Goal: Information Seeking & Learning: Learn about a topic

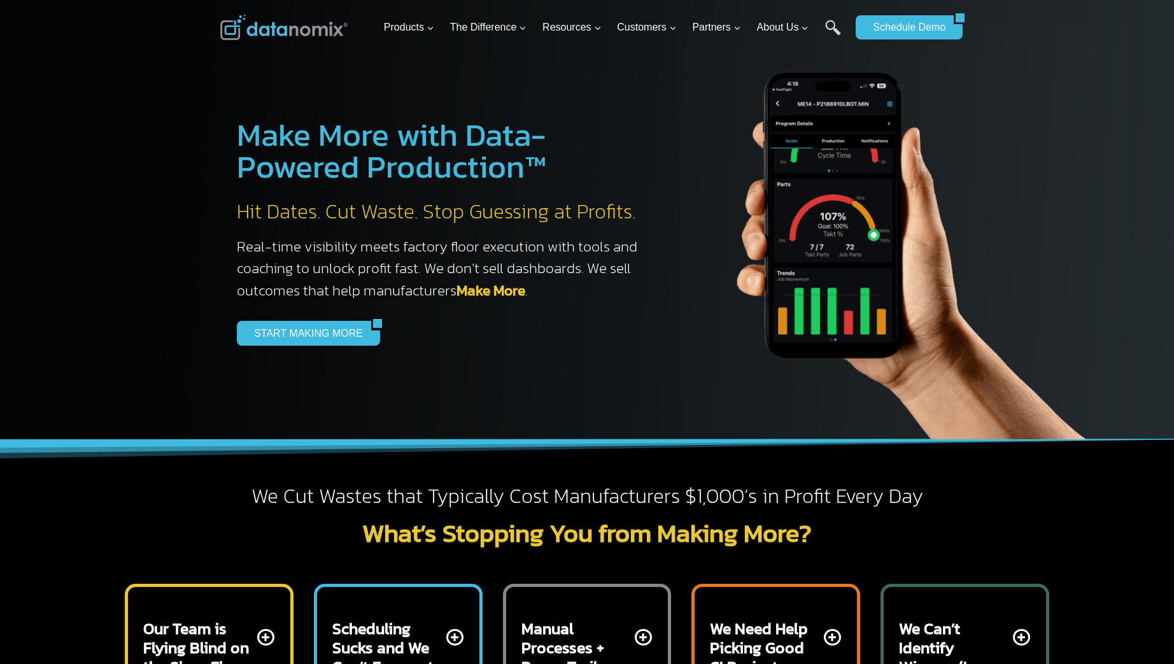
click at [410, 213] on h2 "Hit Dates. Cut Waste. Stop Guessing at Profits." at bounding box center [444, 212] width 414 height 27
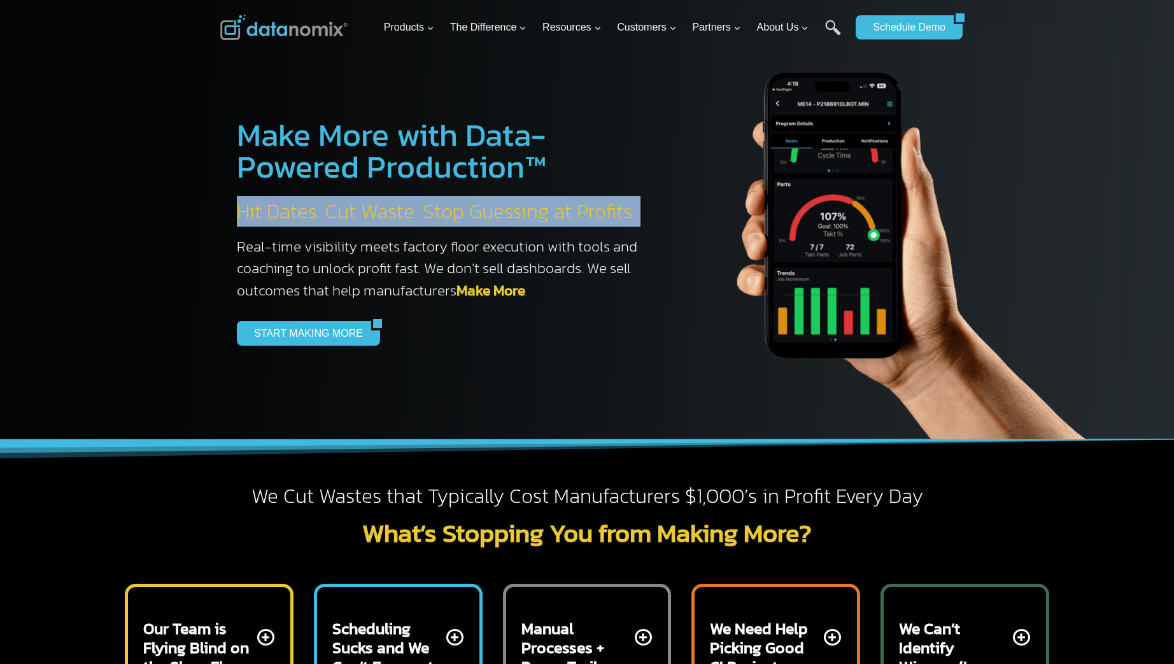
click at [410, 213] on h2 "Hit Dates. Cut Waste. Stop Guessing at Profits." at bounding box center [444, 212] width 414 height 27
copy div "Hit Dates. Cut Waste. Stop Guessing at Profits."
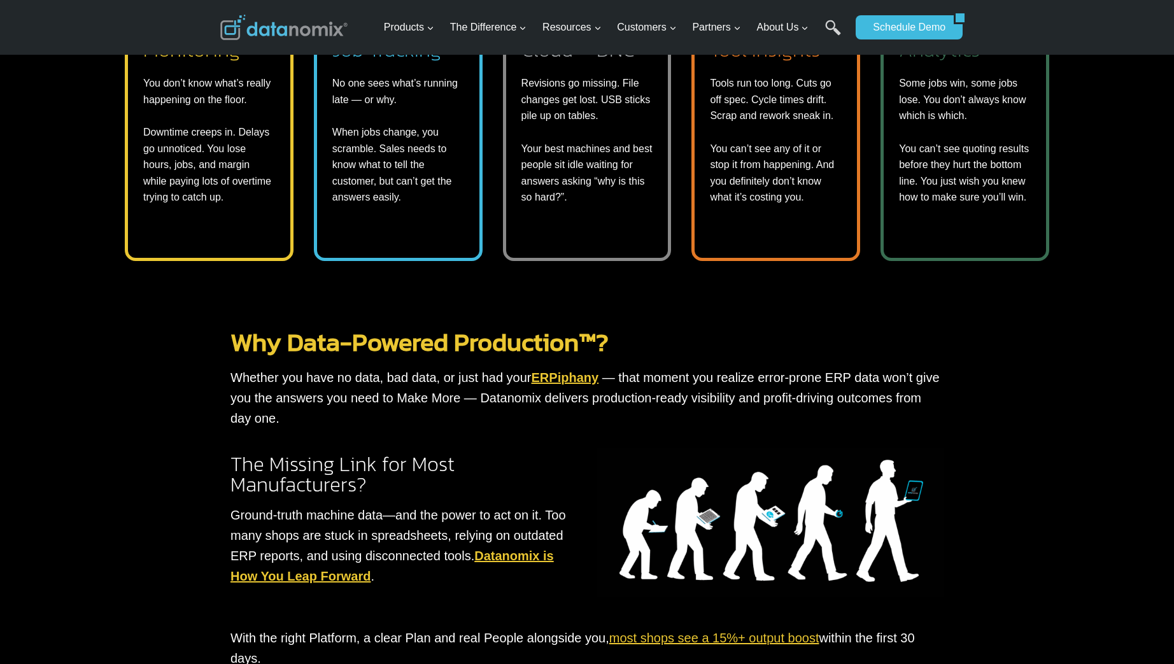
scroll to position [672, 0]
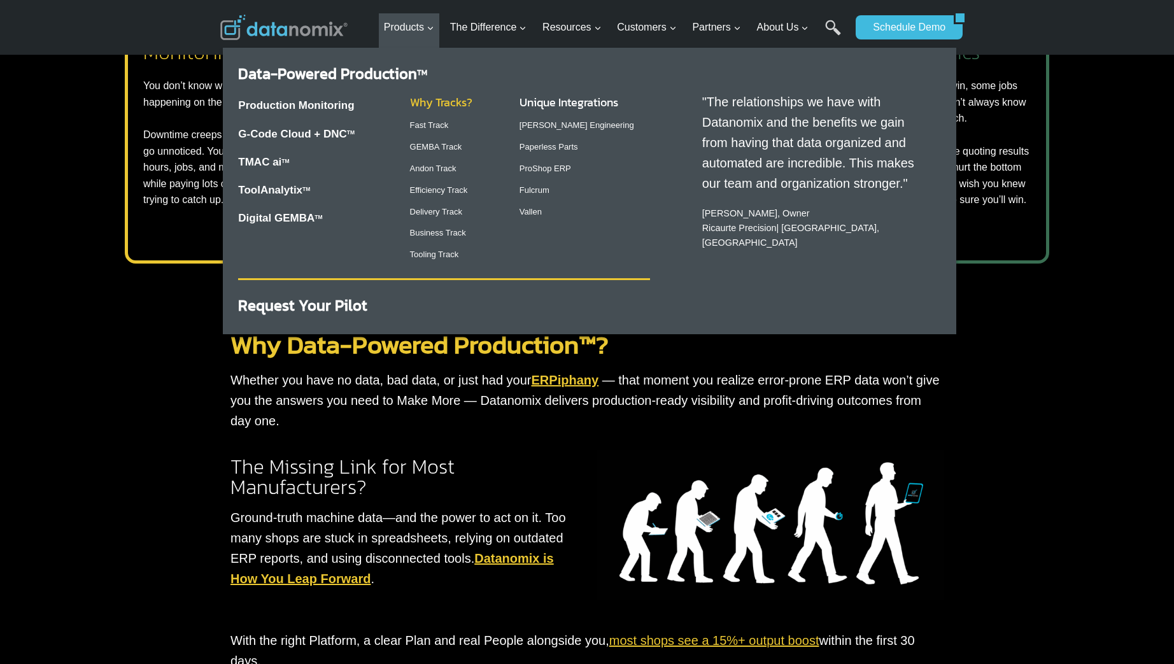
click at [433, 101] on link "Why Tracks?" at bounding box center [441, 102] width 62 height 17
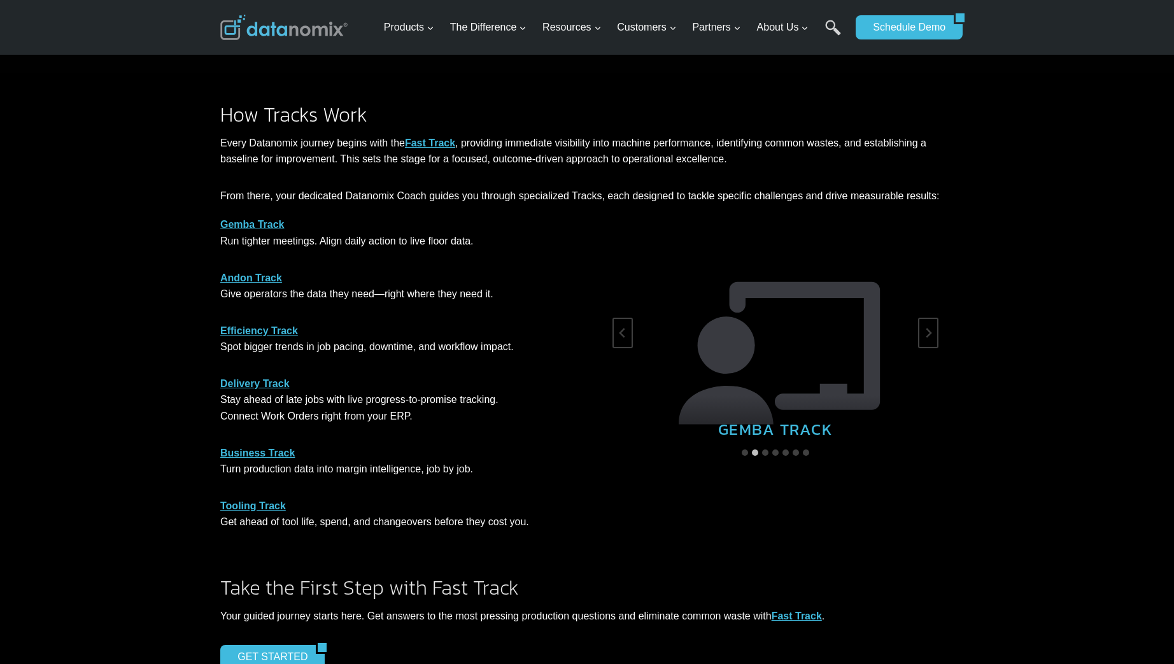
scroll to position [565, 0]
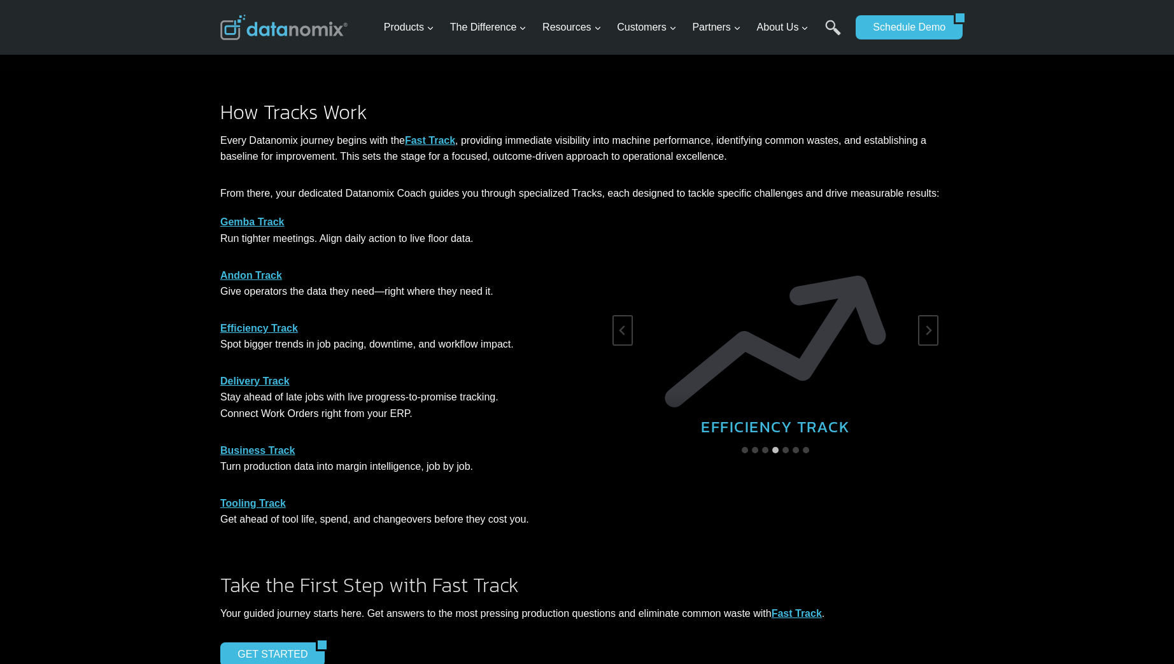
click at [294, 243] on p "Gemba Track Run tighter meetings. Align daily action to live floor data." at bounding box center [398, 230] width 357 height 32
click at [294, 242] on p "Gemba Track Run tighter meetings. Align daily action to live floor data." at bounding box center [398, 230] width 357 height 32
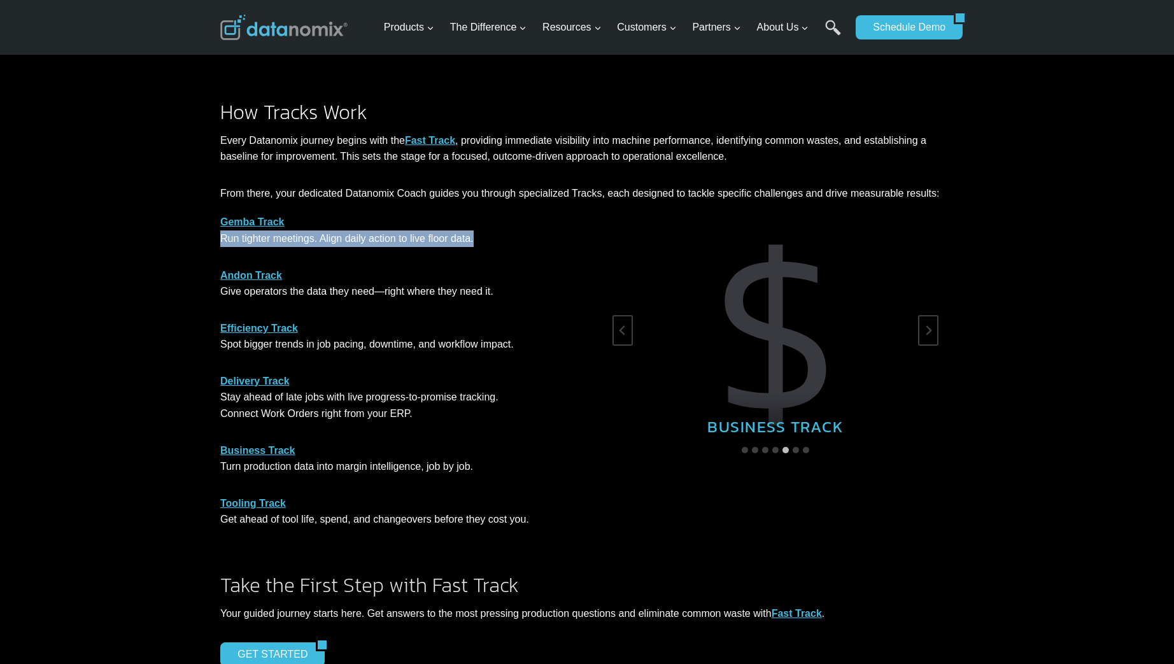
copy div "Run tighter meetings. Align daily action to live floor data."
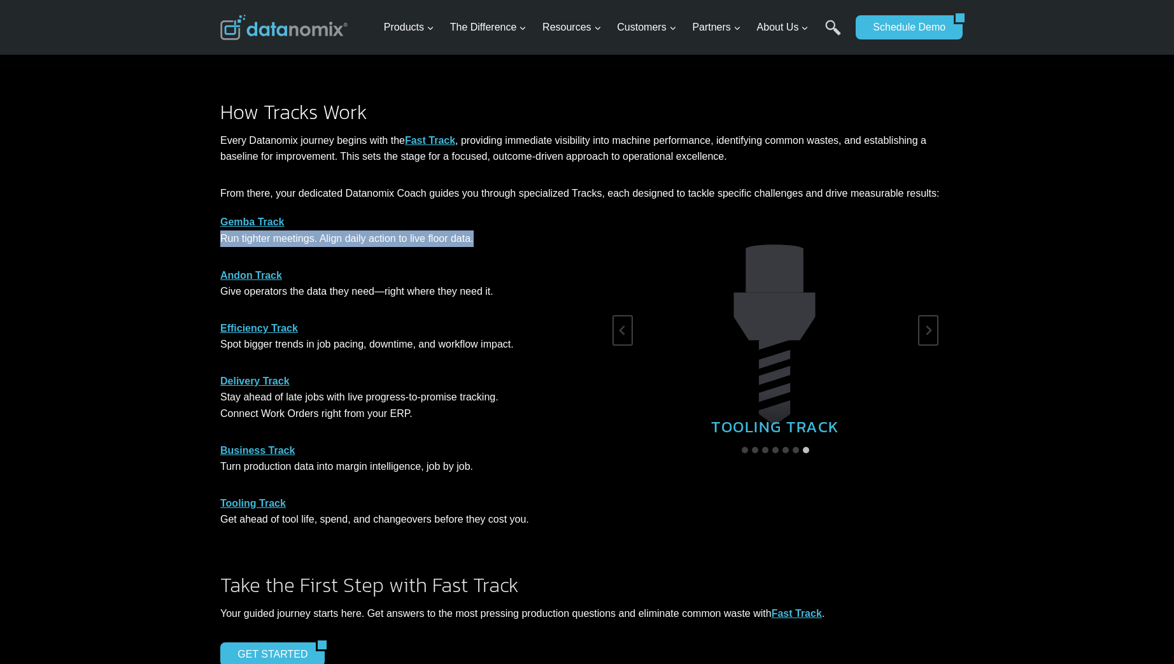
click at [308, 283] on p "Andon Track Give operators the data they need—right where they need it." at bounding box center [398, 283] width 357 height 32
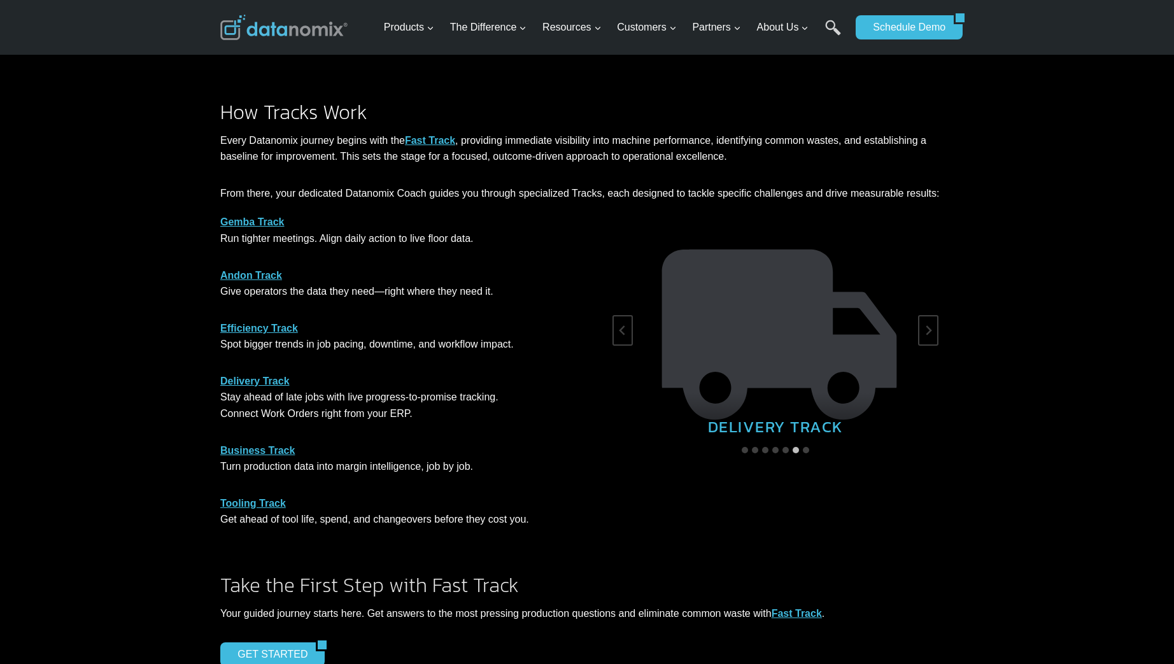
click at [290, 292] on p "Andon Track Give operators the data they need—right where they need it." at bounding box center [398, 283] width 357 height 32
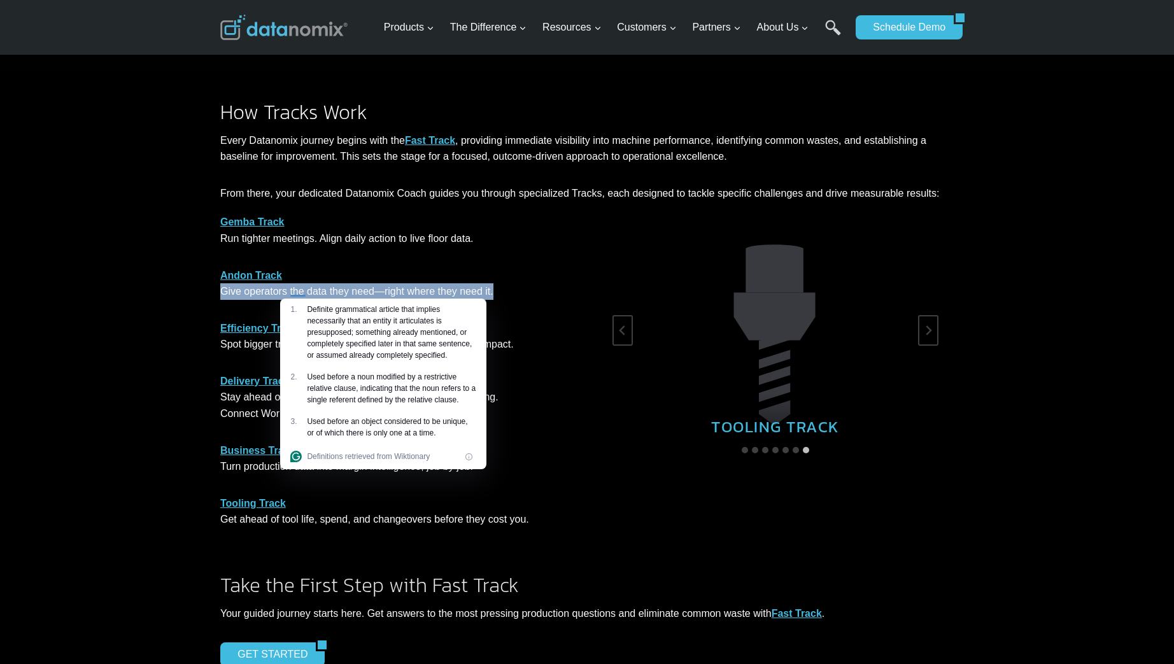
copy div "Give operators the data they need—right where they need it."
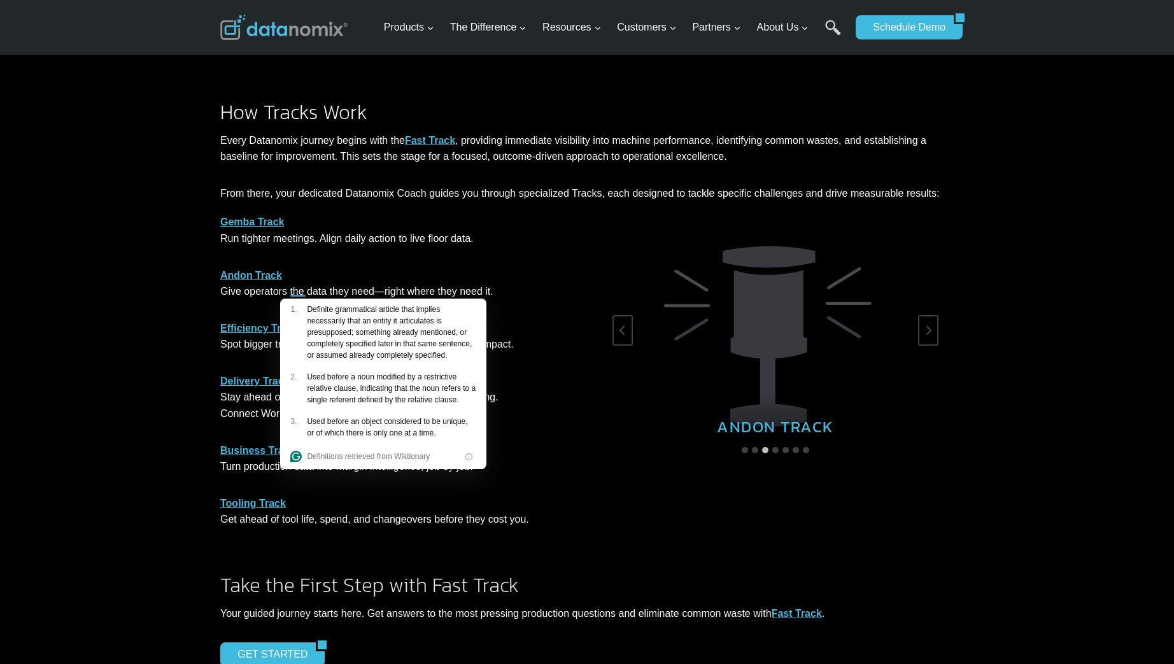
click at [539, 329] on p "Efficiency Track Spot bigger trends in job pacing, downtime, and workflow impac…" at bounding box center [398, 336] width 357 height 32
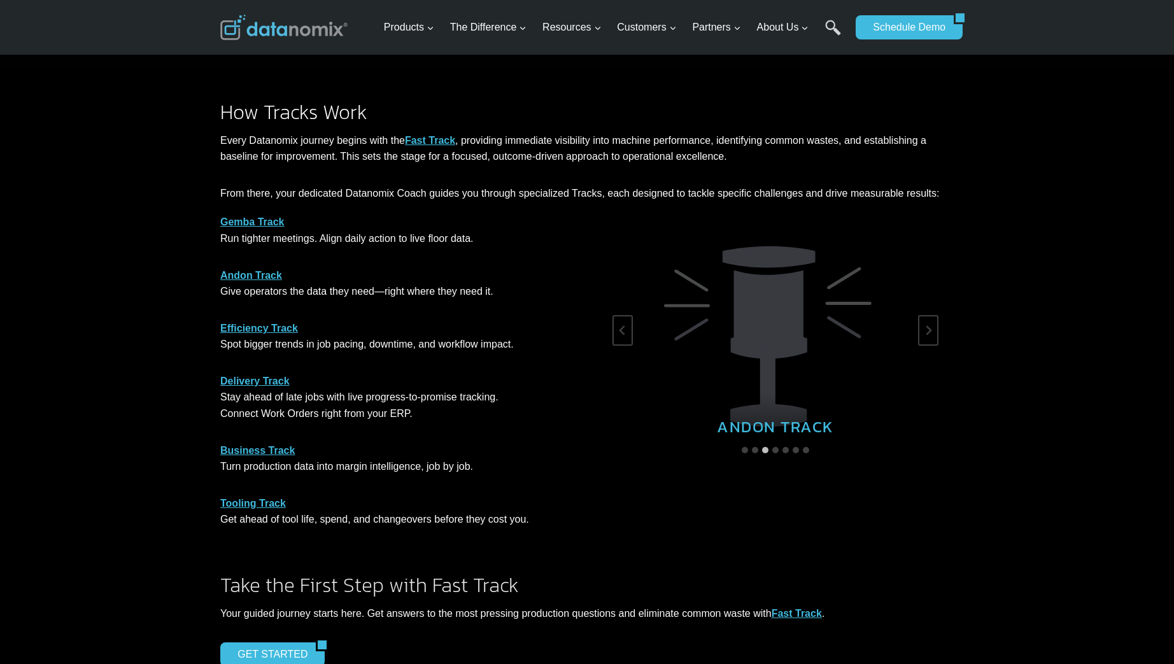
click at [365, 350] on p "Efficiency Track Spot bigger trends in job pacing, downtime, and workflow impac…" at bounding box center [398, 336] width 357 height 32
copy div "Spot bigger trends in job pacing, downtime, and workflow impact."
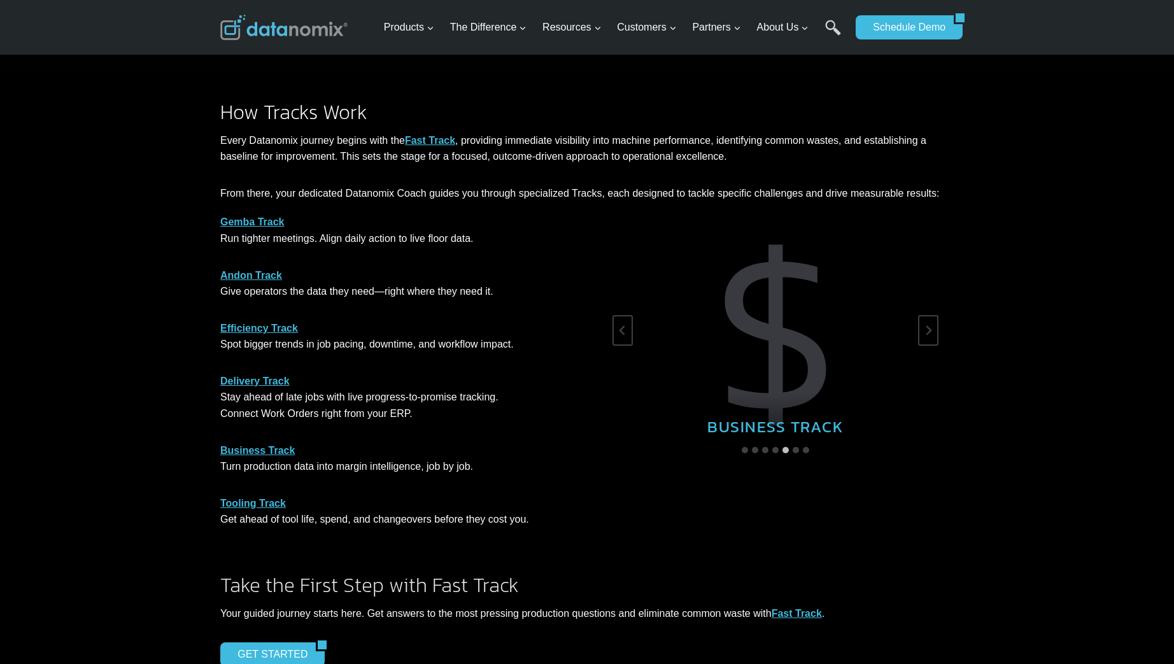
click at [325, 403] on p "Delivery Track Stay ahead of late jobs with live progress-to-promise tracking. …" at bounding box center [398, 397] width 357 height 49
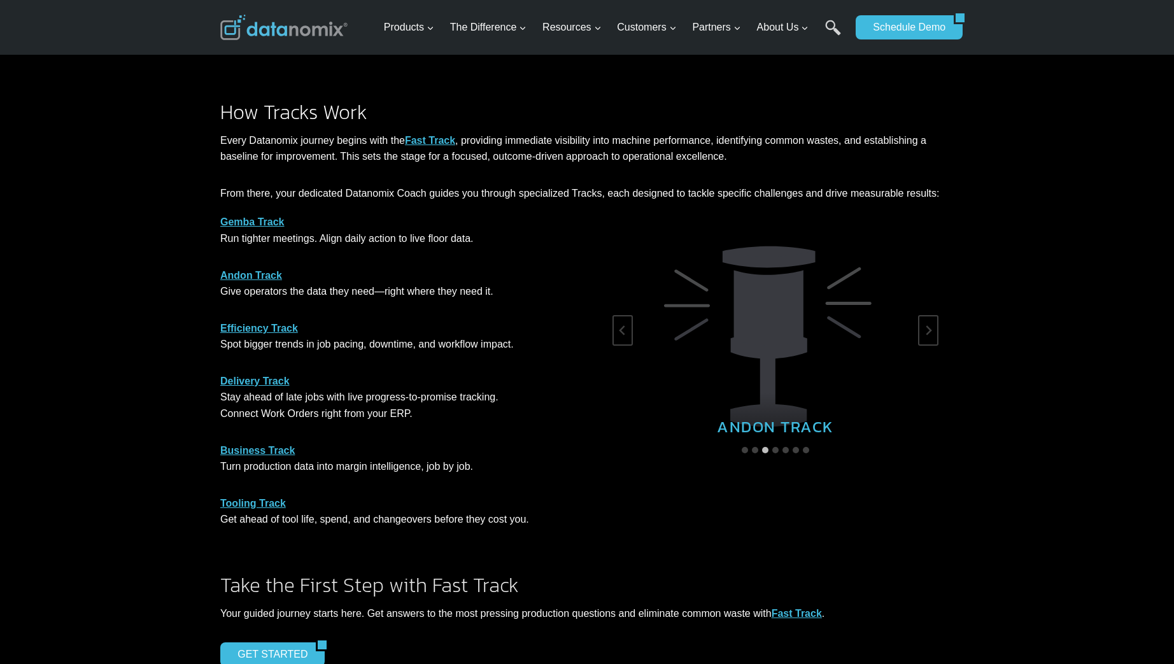
click at [361, 477] on div "Gemba Track Run tighter meetings. Align daily action to live floor data. Andon …" at bounding box center [398, 371] width 357 height 314
click at [269, 404] on p "Delivery Track Stay ahead of late jobs with live progress-to-promise tracking. …" at bounding box center [398, 397] width 357 height 49
click at [276, 410] on p "Delivery Track Stay ahead of late jobs with live progress-to-promise tracking. …" at bounding box center [398, 397] width 357 height 49
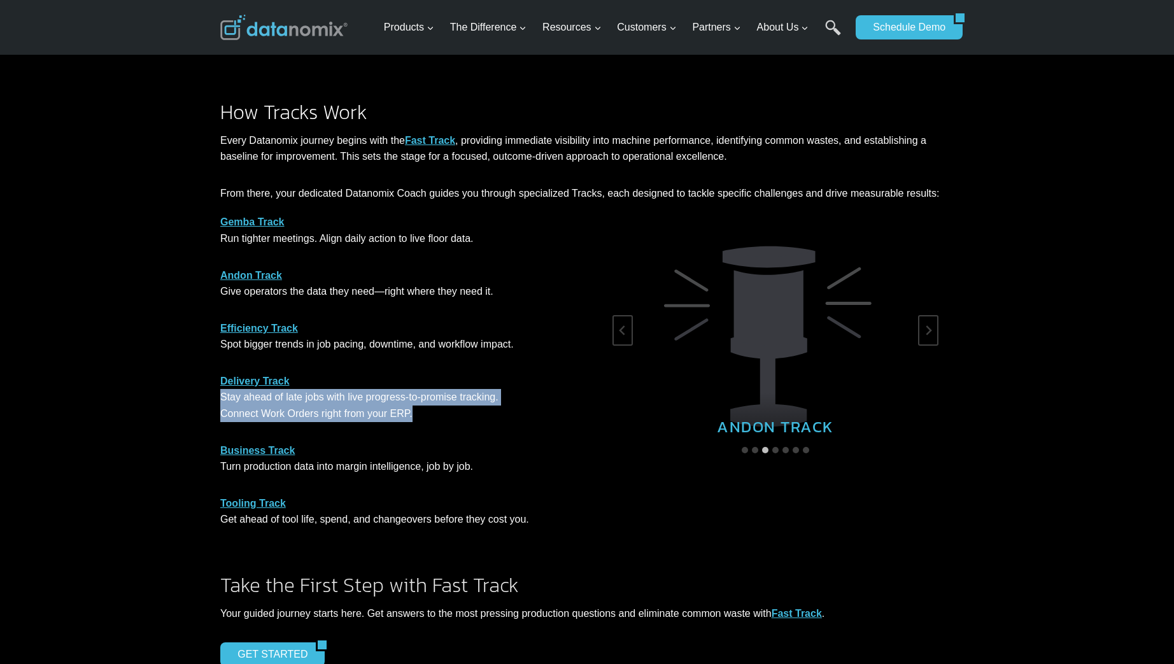
drag, startPoint x: 362, startPoint y: 412, endPoint x: 199, endPoint y: 401, distance: 164.0
click at [199, 401] on div "Gemba Track Run tighter meetings. Align daily action to live floor data. Andon …" at bounding box center [587, 378] width 1174 height 329
copy p "Stay ahead of late jobs with live progress-to-promise tracking. Connect Work Or…"
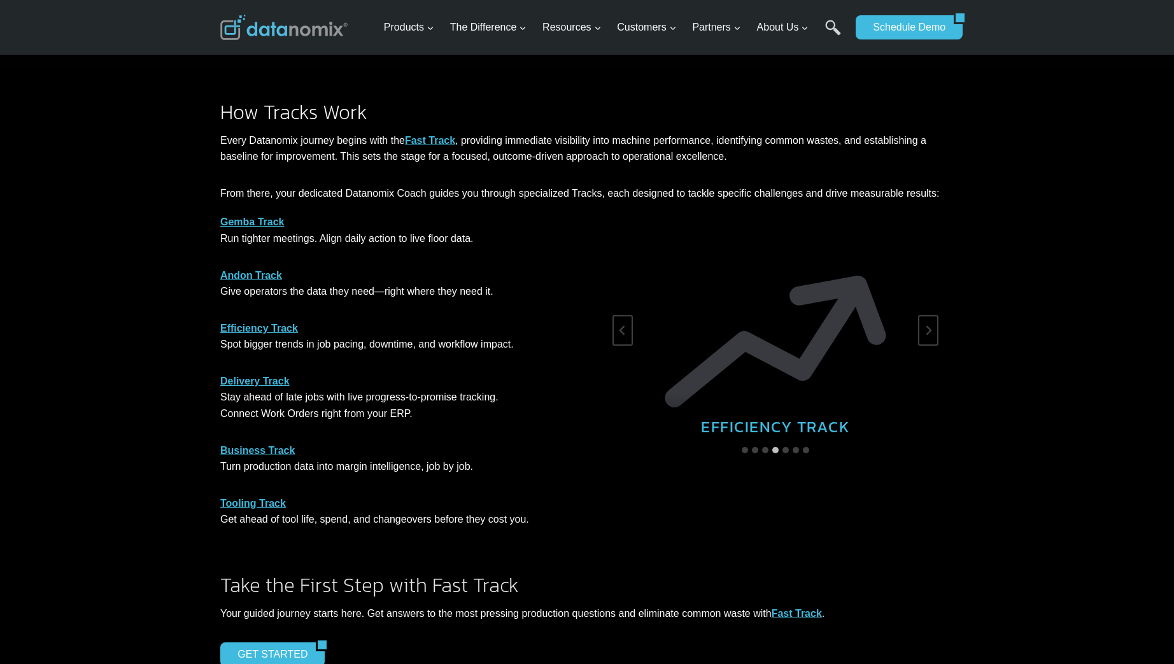
click at [437, 423] on div "Gemba Track Run tighter meetings. Align daily action to live floor data. Andon …" at bounding box center [398, 371] width 357 height 314
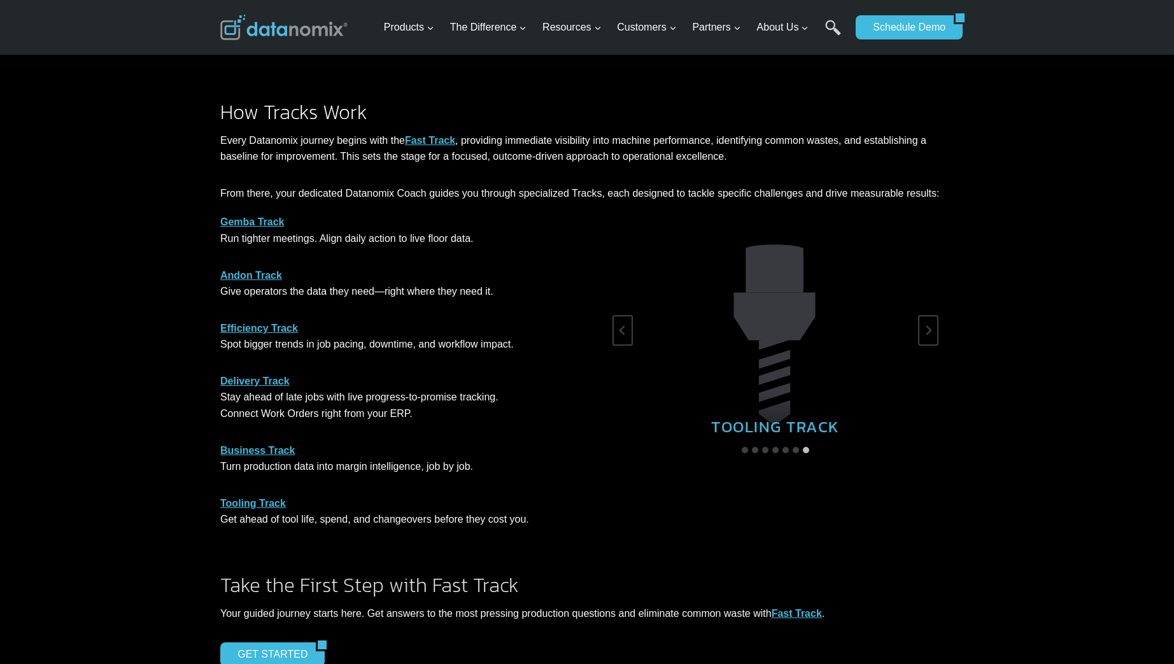
click at [320, 469] on p "Business Track Turn production data into margin intelligence, job by job." at bounding box center [398, 459] width 357 height 32
copy div "Turn production data into margin intelligence, job by job."
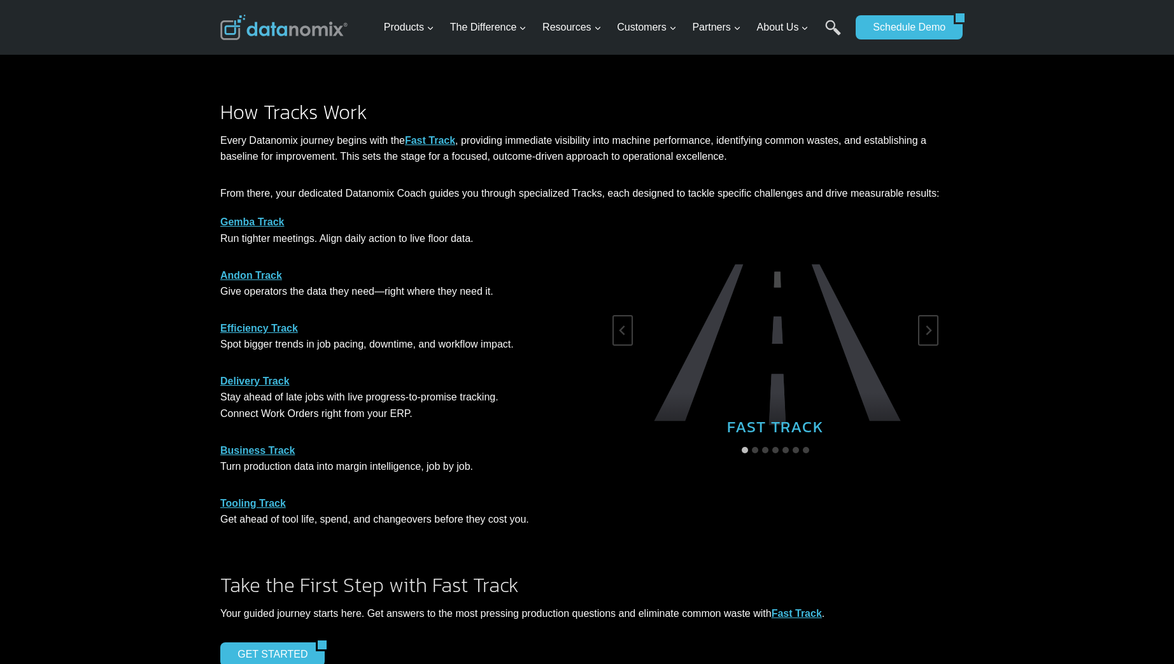
click at [303, 519] on p "Tooling Track Get ahead of tool life, spend, and changeovers before they cost y…" at bounding box center [398, 511] width 357 height 32
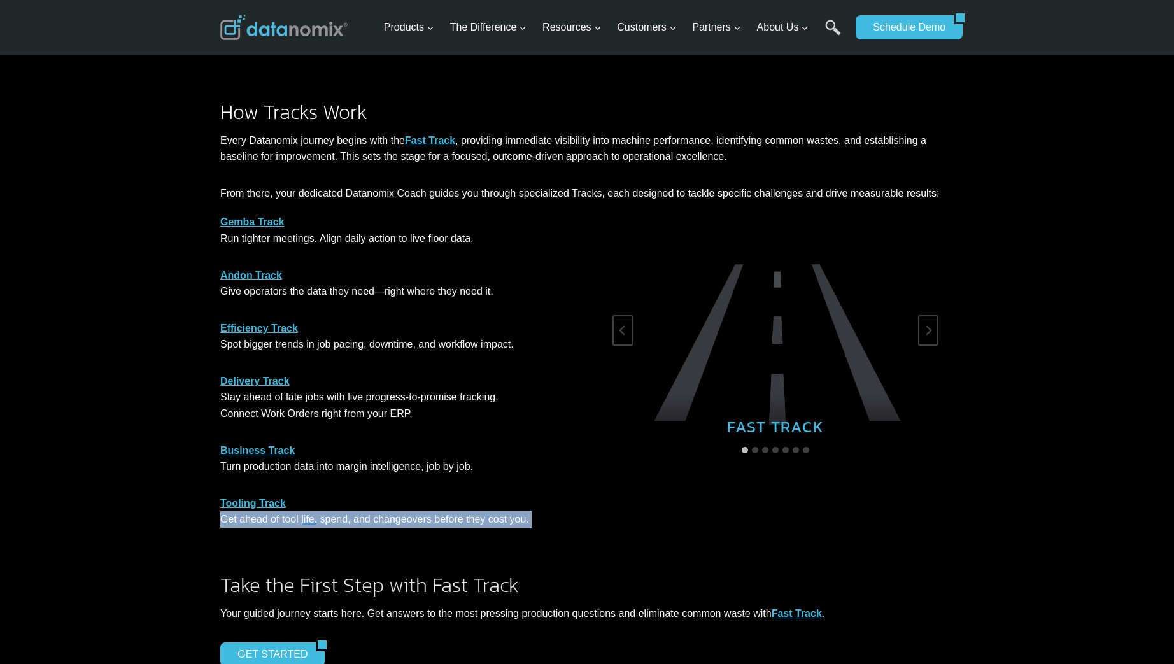
click at [303, 519] on p "Tooling Track Get ahead of tool life, spend, and changeovers before they cost y…" at bounding box center [398, 511] width 357 height 32
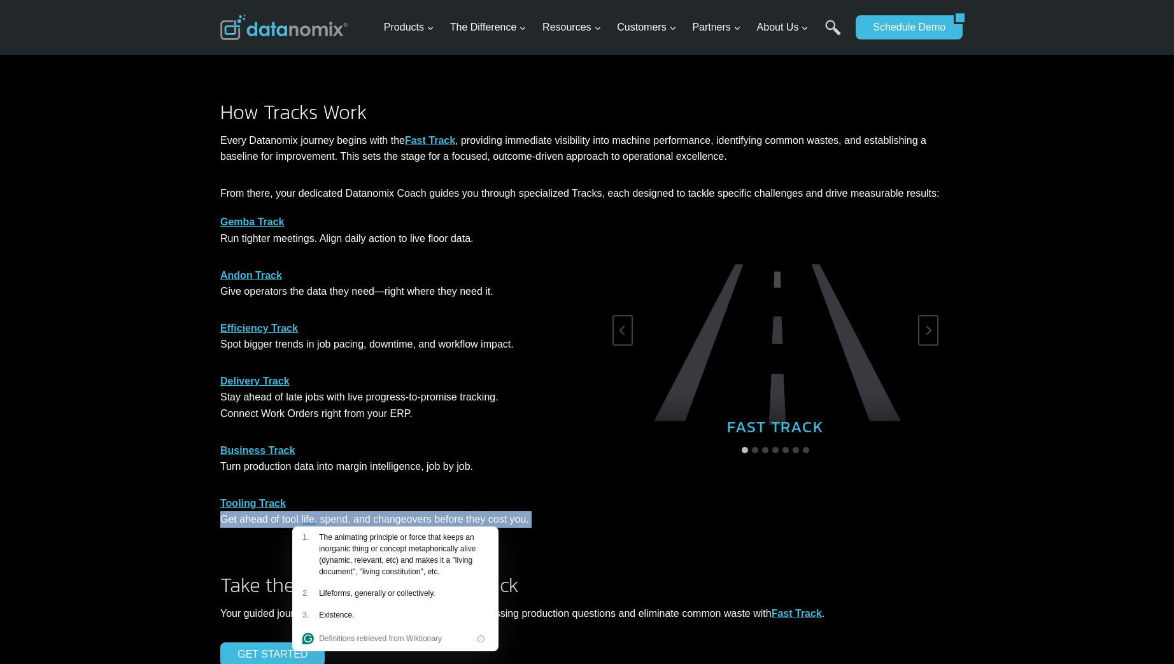
copy div "Get ahead of tool life, spend, and changeovers before they cost you. DELIVERY T…"
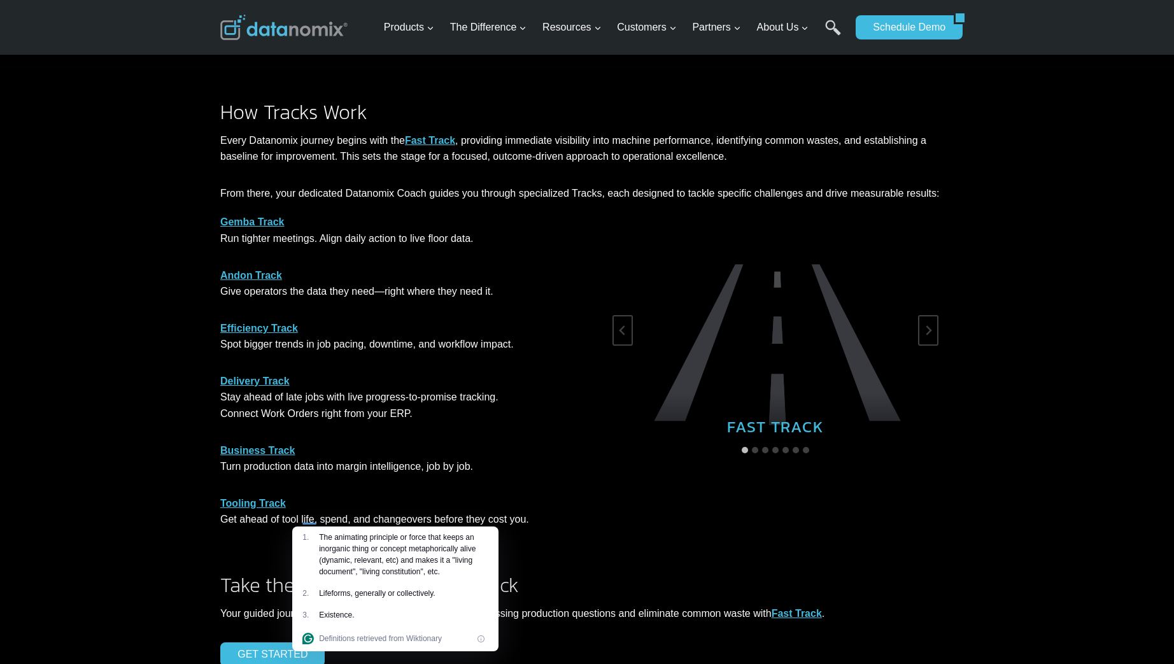
click at [486, 142] on p "Every Datanomix journey begins with the Fast Track , providing immediate visibi…" at bounding box center [587, 148] width 734 height 32
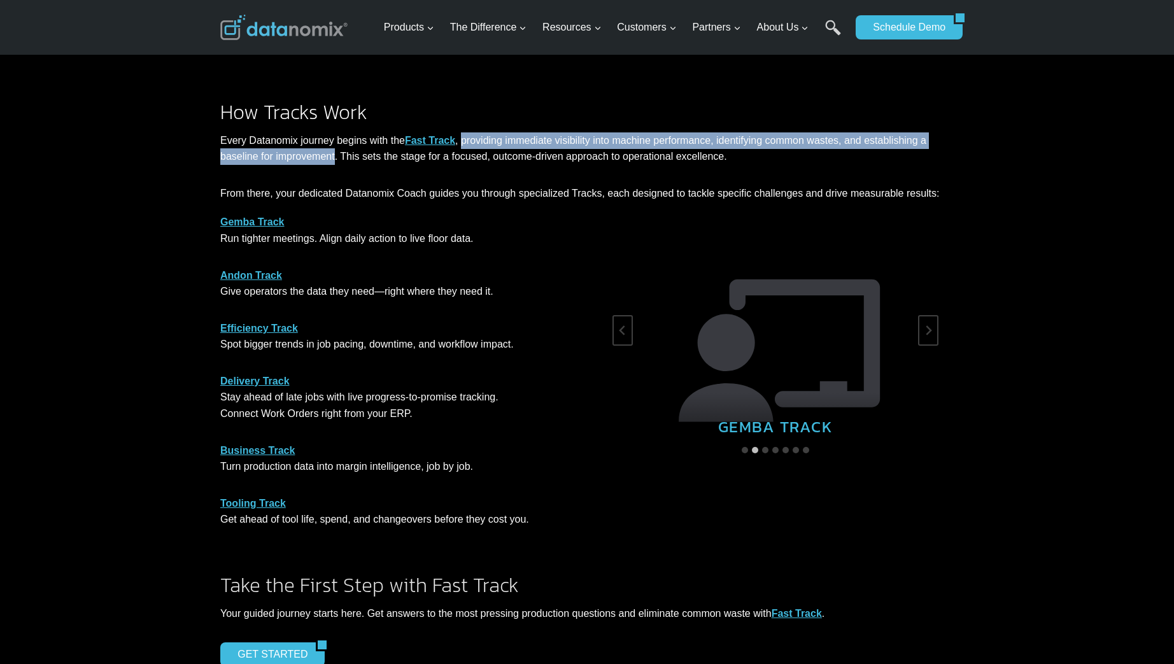
drag, startPoint x: 468, startPoint y: 141, endPoint x: 336, endPoint y: 152, distance: 132.2
click at [336, 152] on p "Every Datanomix journey begins with the Fast Track , providing immediate visibi…" at bounding box center [587, 148] width 734 height 32
copy p "providing immediate visibility into machine performance, identifying common was…"
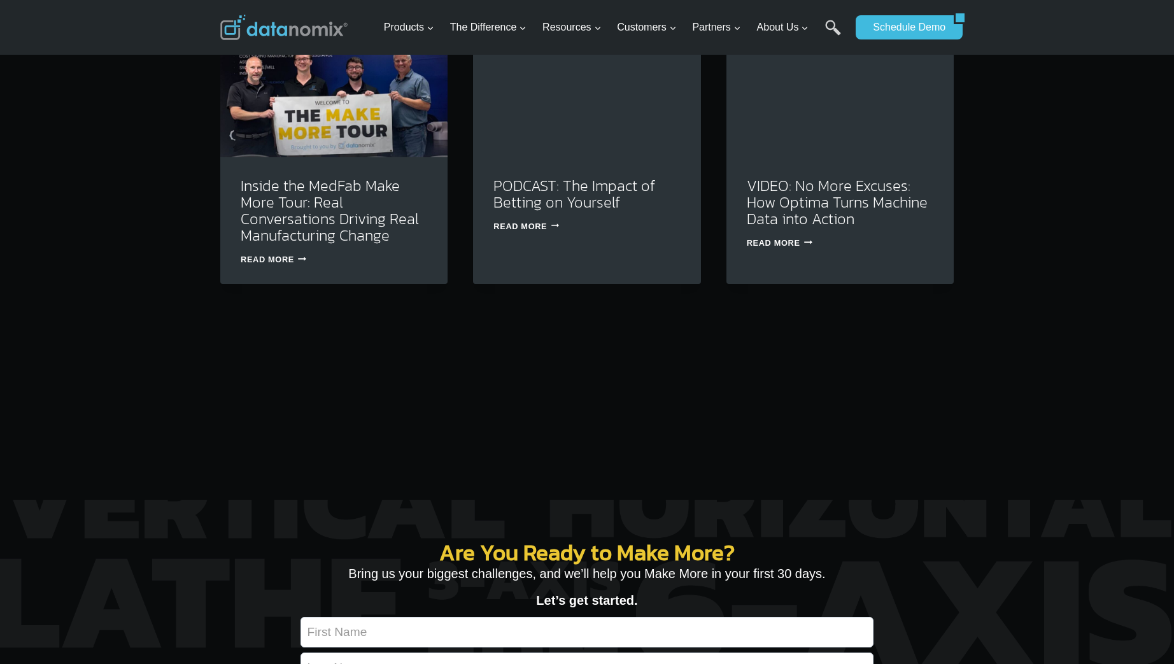
scroll to position [4160, 0]
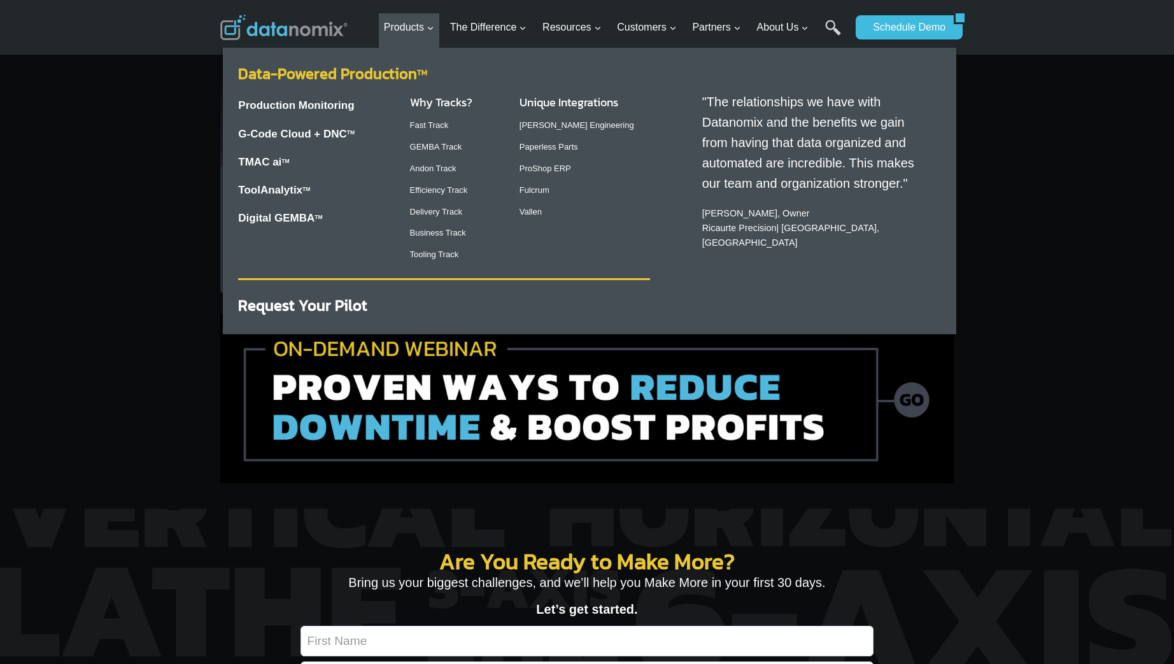
click at [386, 76] on link "Data-Powered Production TM" at bounding box center [332, 73] width 189 height 22
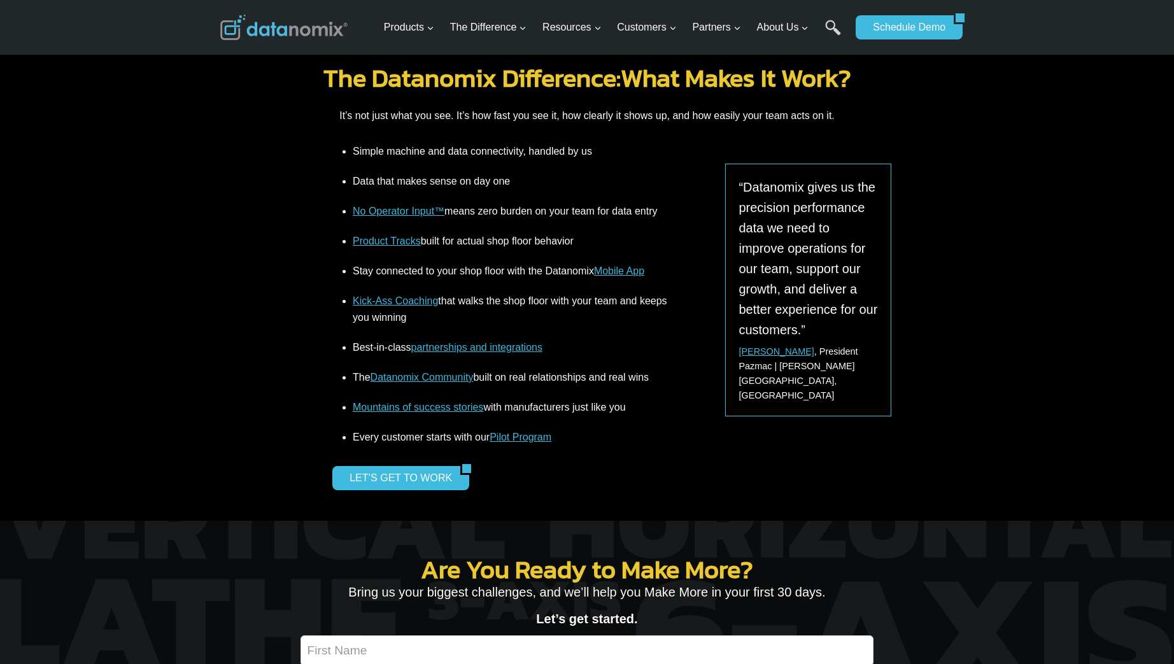
scroll to position [1326, 0]
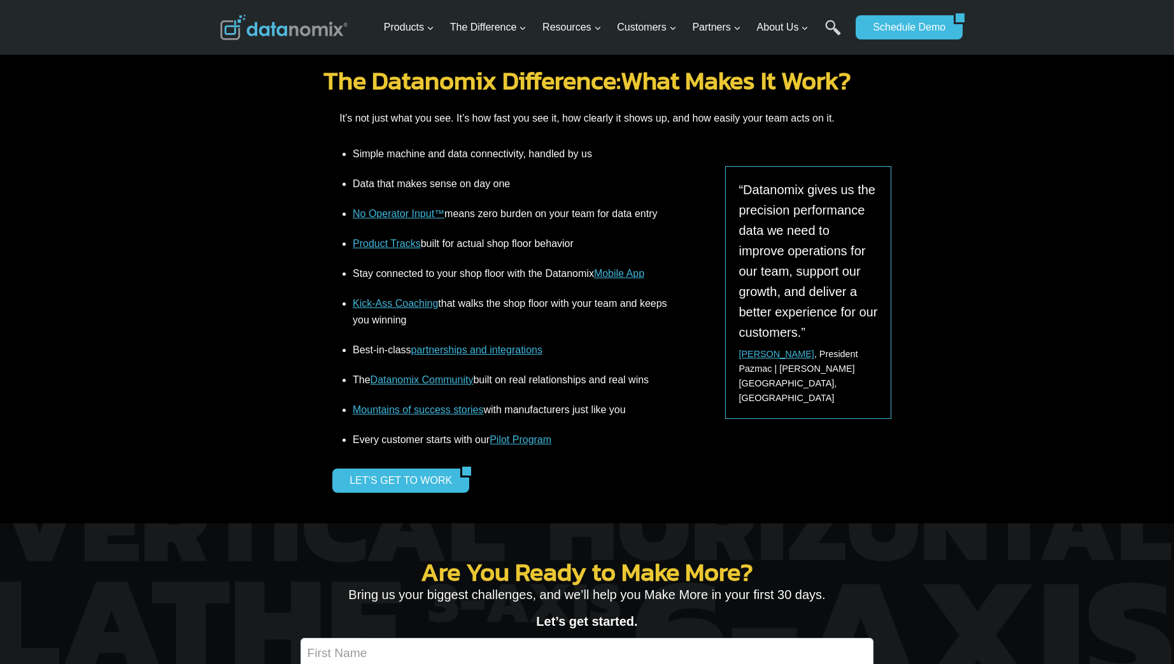
click at [462, 153] on li "Simple machine and data connectivity, handled by us" at bounding box center [511, 157] width 316 height 23
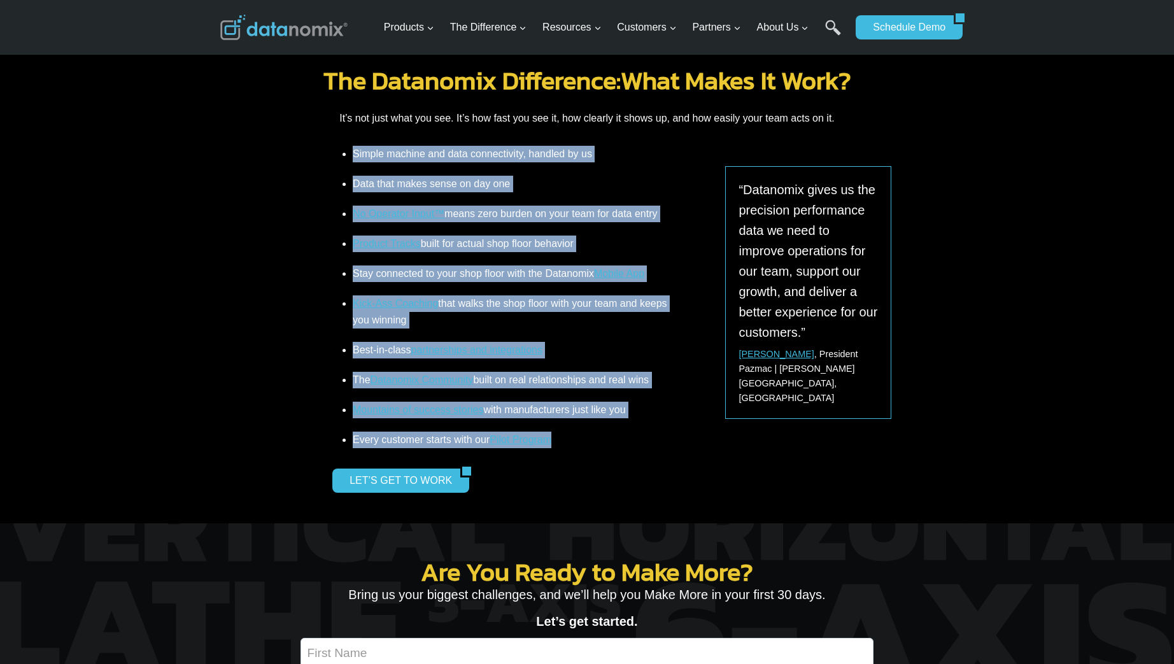
drag, startPoint x: 355, startPoint y: 153, endPoint x: 606, endPoint y: 442, distance: 383.2
click at [606, 442] on ul "Simple machine and data connectivity, handled by us Data that makes sense on da…" at bounding box center [500, 297] width 337 height 302
copy ul "Simple machine and data connectivity, handled by us Data that makes sense on da…"
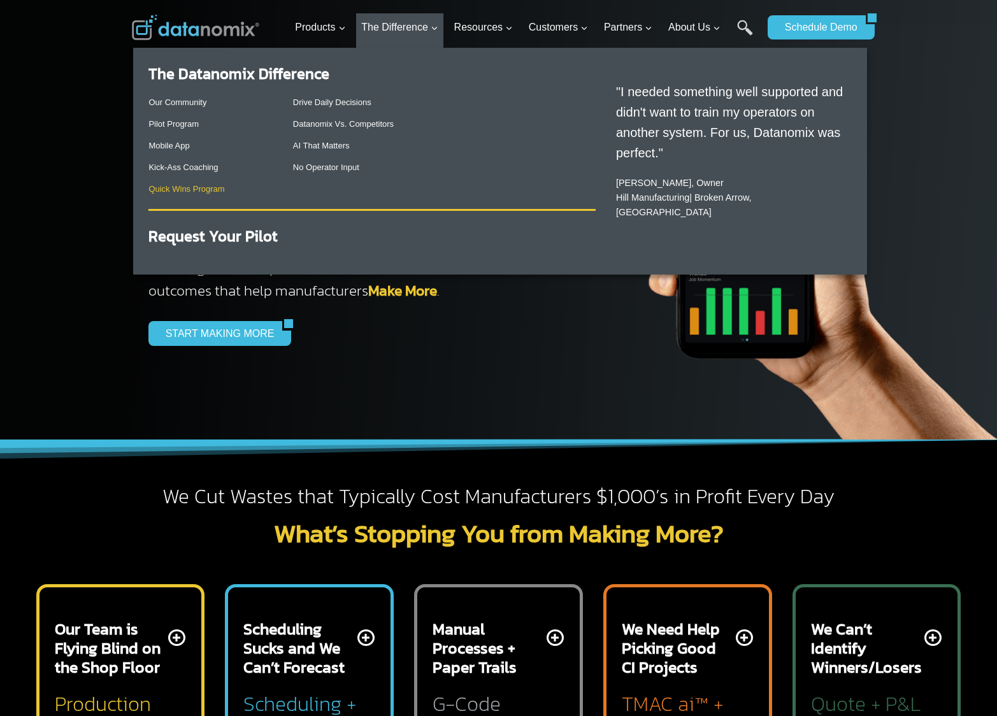
click at [182, 190] on link "Quick Wins Program" at bounding box center [186, 189] width 76 height 10
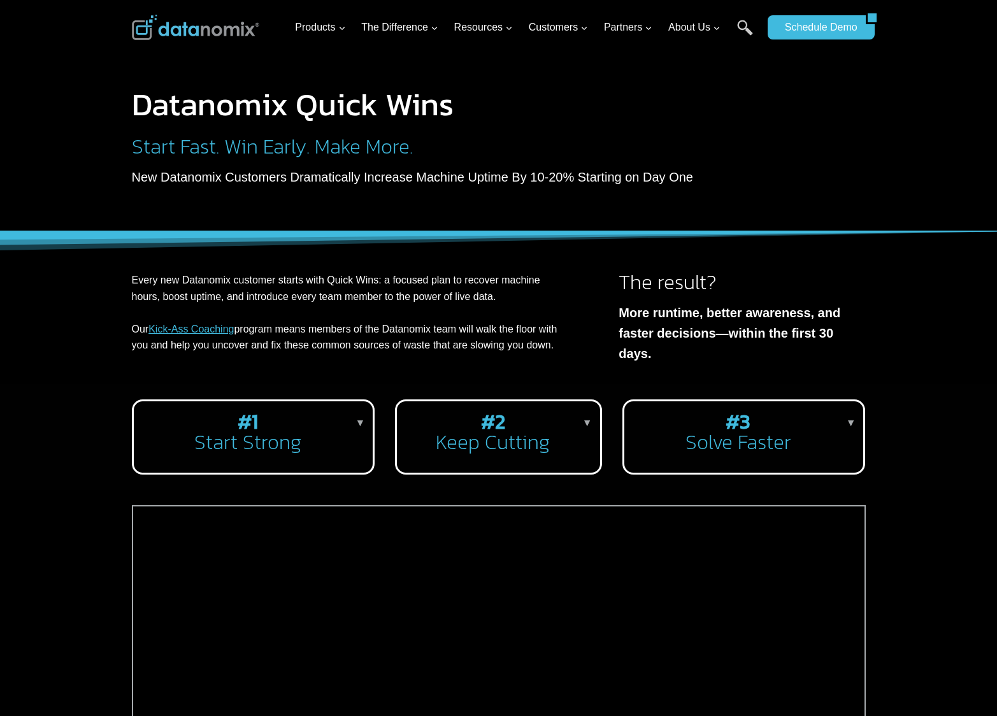
click at [241, 447] on h2 "#1 Start Strong" at bounding box center [251, 431] width 214 height 41
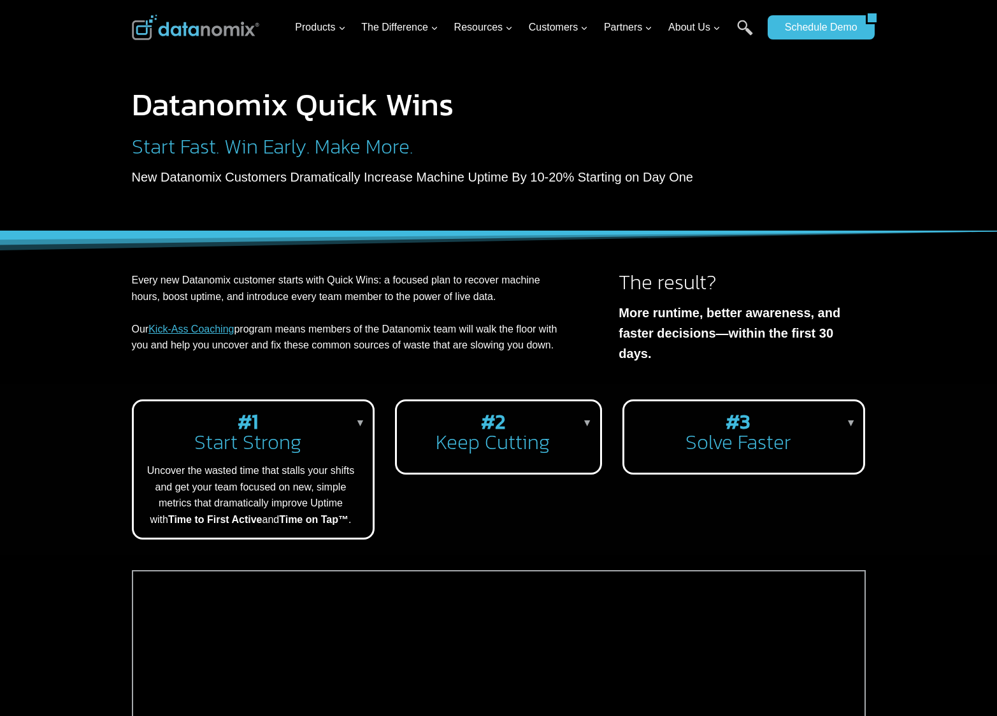
click at [541, 452] on h2 "#2 Keep Cutting" at bounding box center [495, 431] width 177 height 41
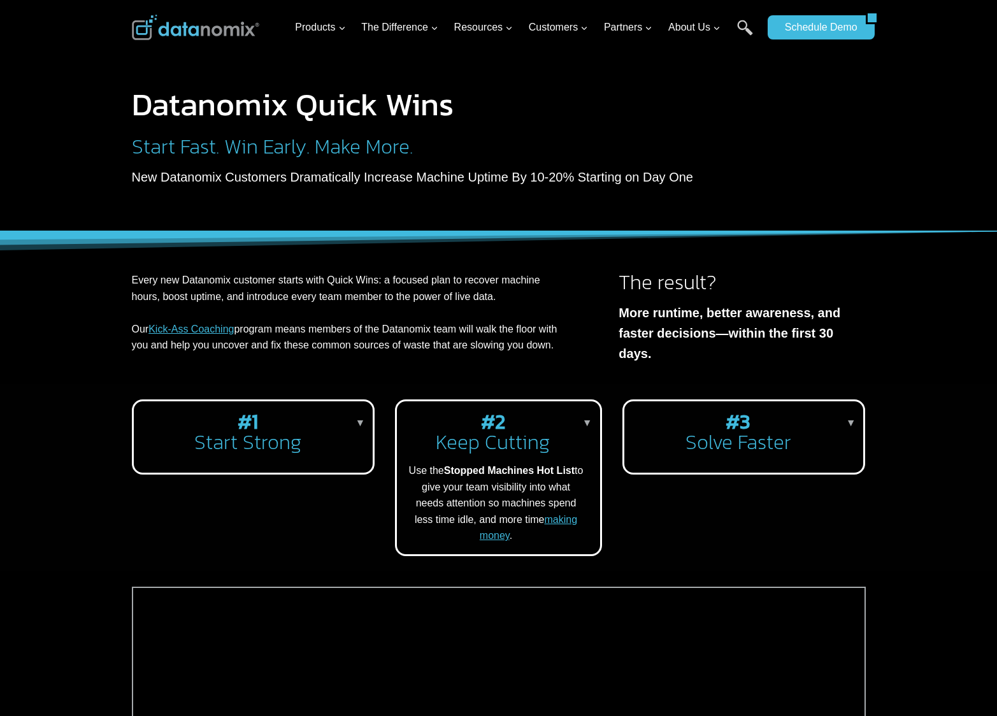
click at [737, 452] on h2 "#3 Solve Faster" at bounding box center [741, 431] width 214 height 41
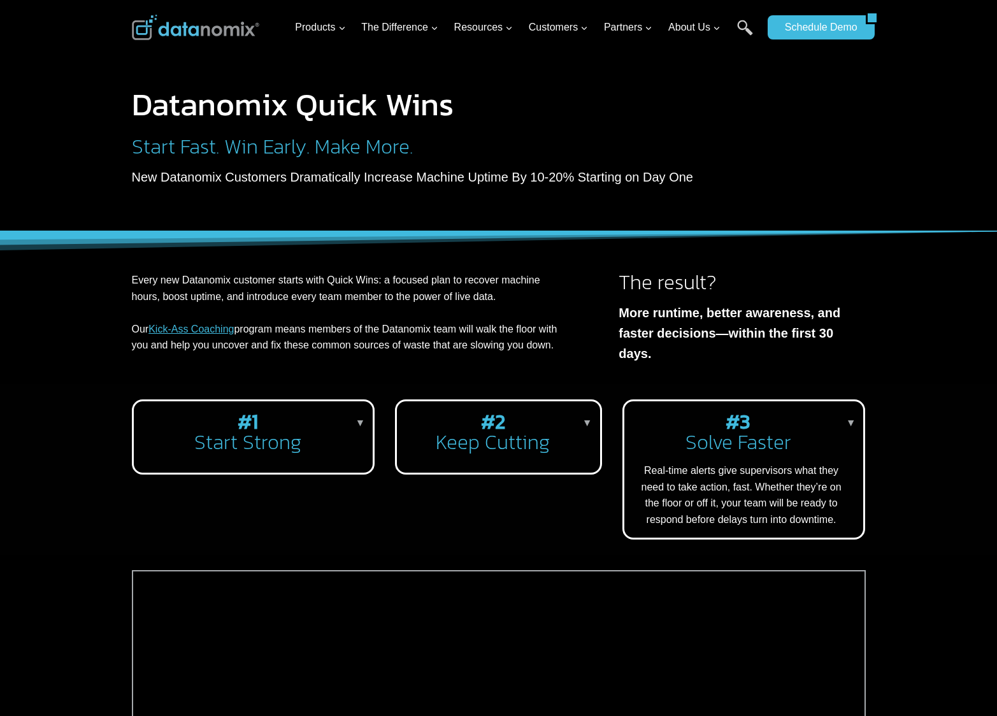
click at [481, 447] on h2 "#2 Keep Cutting" at bounding box center [495, 431] width 177 height 41
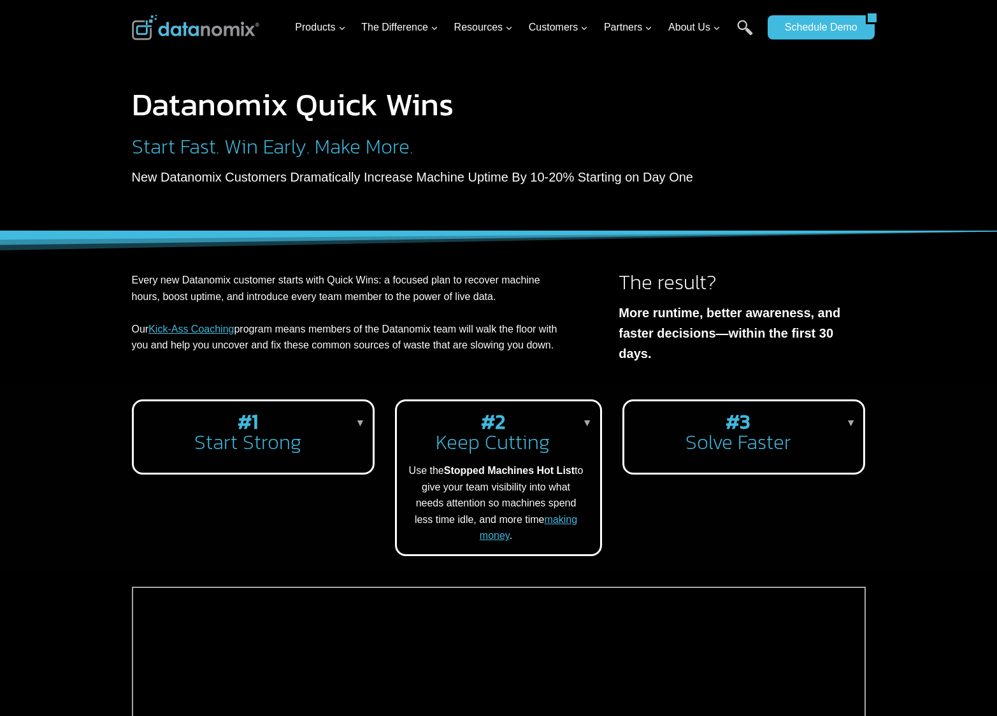
click at [220, 452] on h2 "#1 Start Strong" at bounding box center [251, 431] width 214 height 41
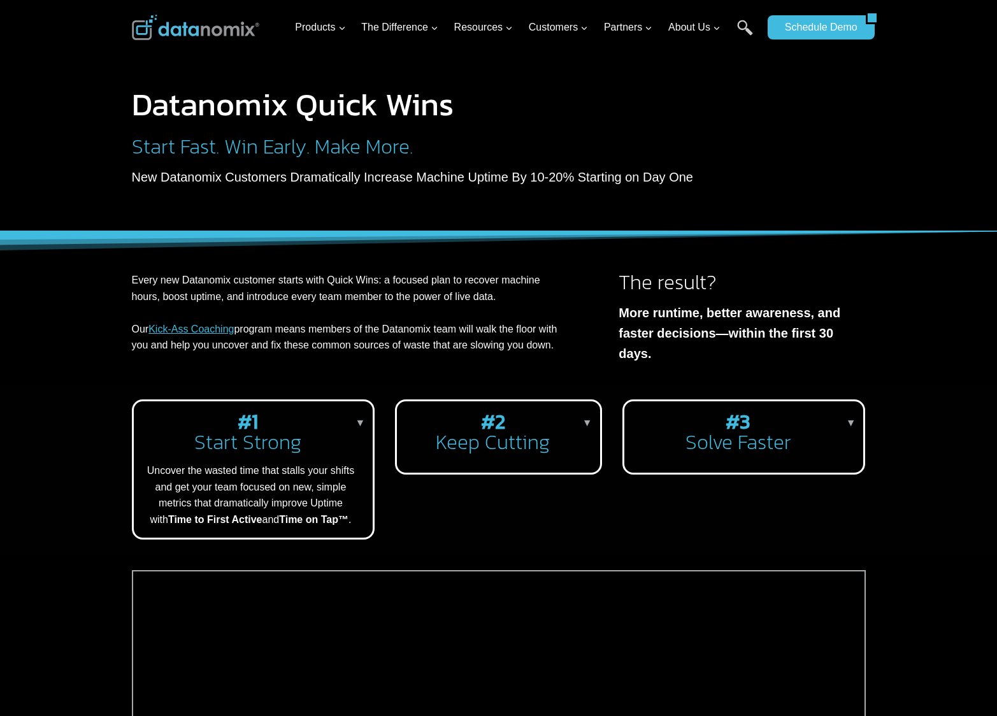
click at [294, 155] on h2 "Start Fast. Win Early. Make More." at bounding box center [429, 146] width 594 height 20
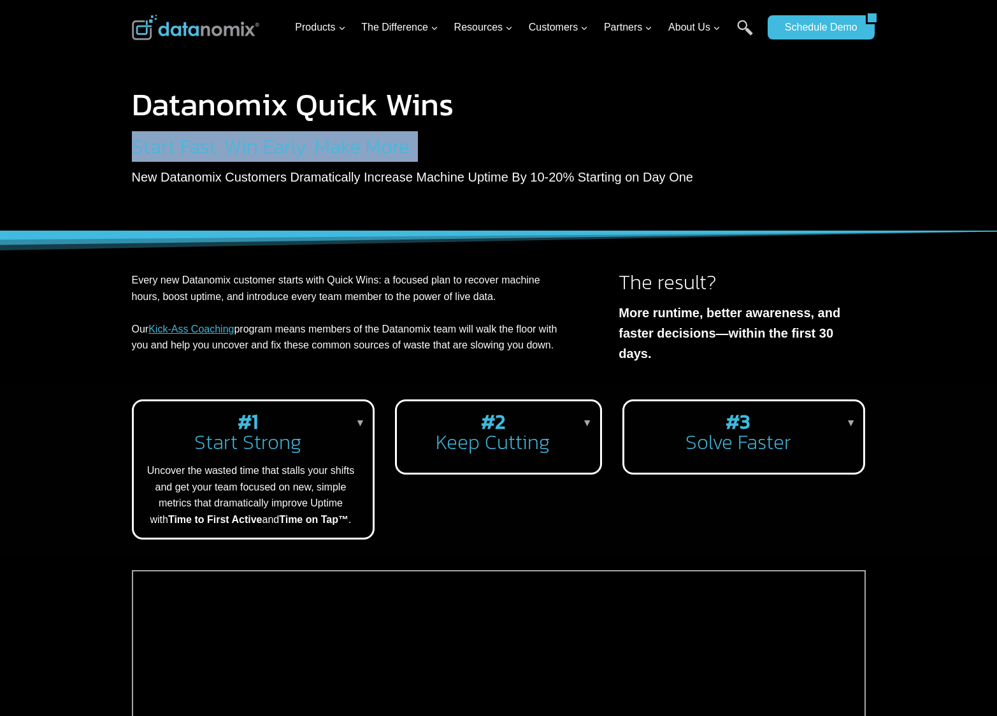
copy div "Start Fast. Win Early. Make More."
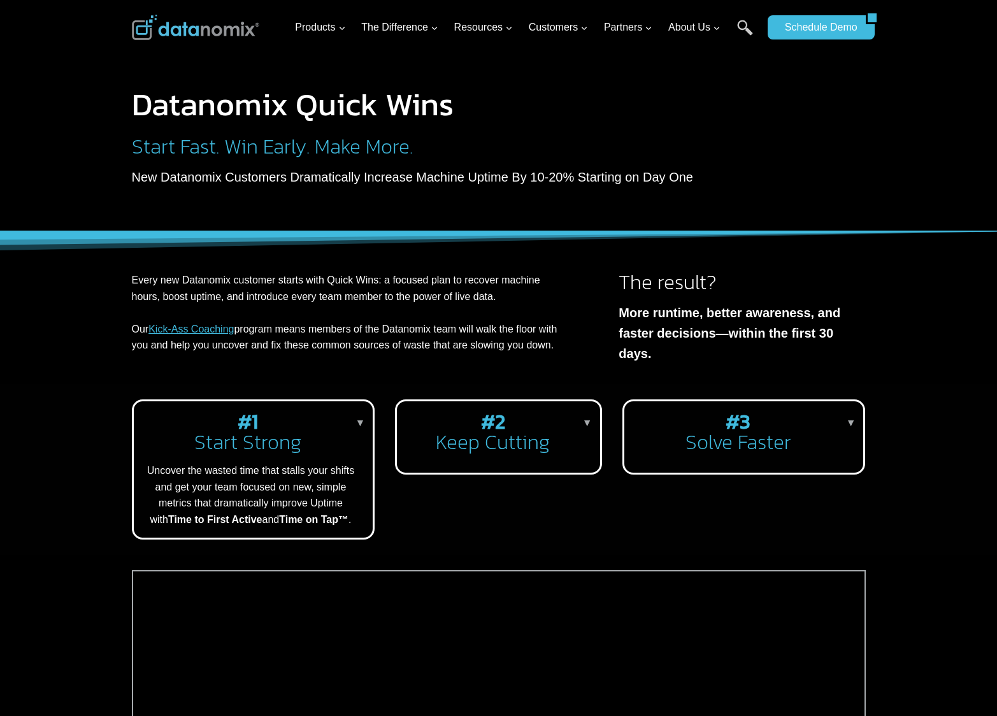
click at [215, 178] on p "New Datanomix Customers Dramatically Increase Machine Uptime By 10-20% Starting…" at bounding box center [429, 177] width 594 height 20
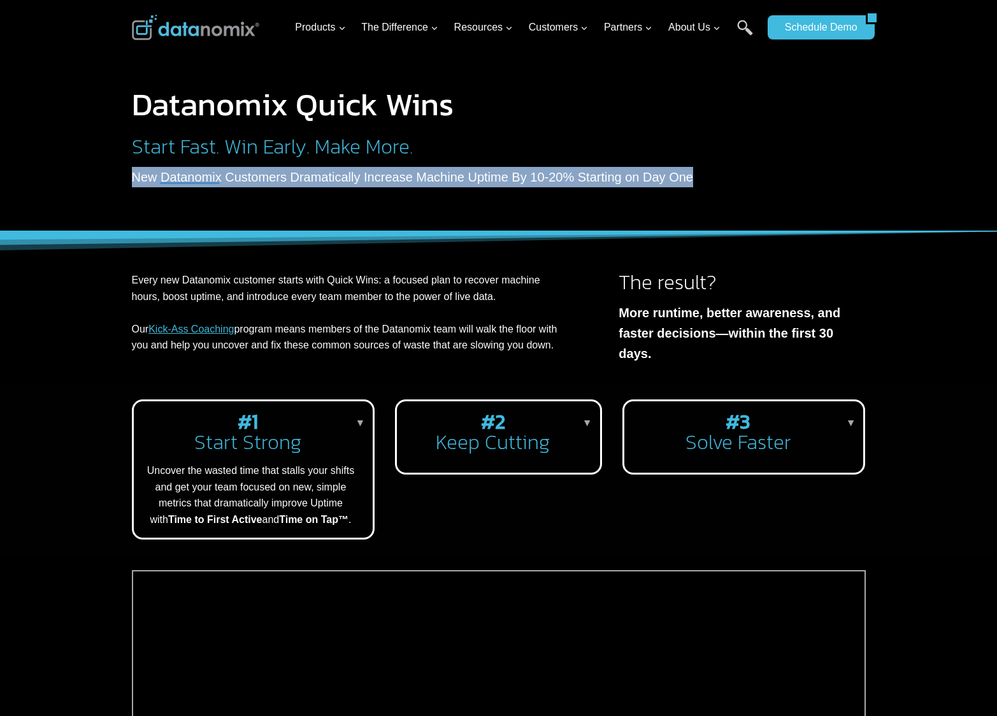
click at [215, 178] on p "New Datanomix Customers Dramatically Increase Machine Uptime By 10-20% Starting…" at bounding box center [429, 177] width 594 height 20
copy div "New Datanomix Customers Dramatically Increase Machine Uptime By 10-20% Starting…"
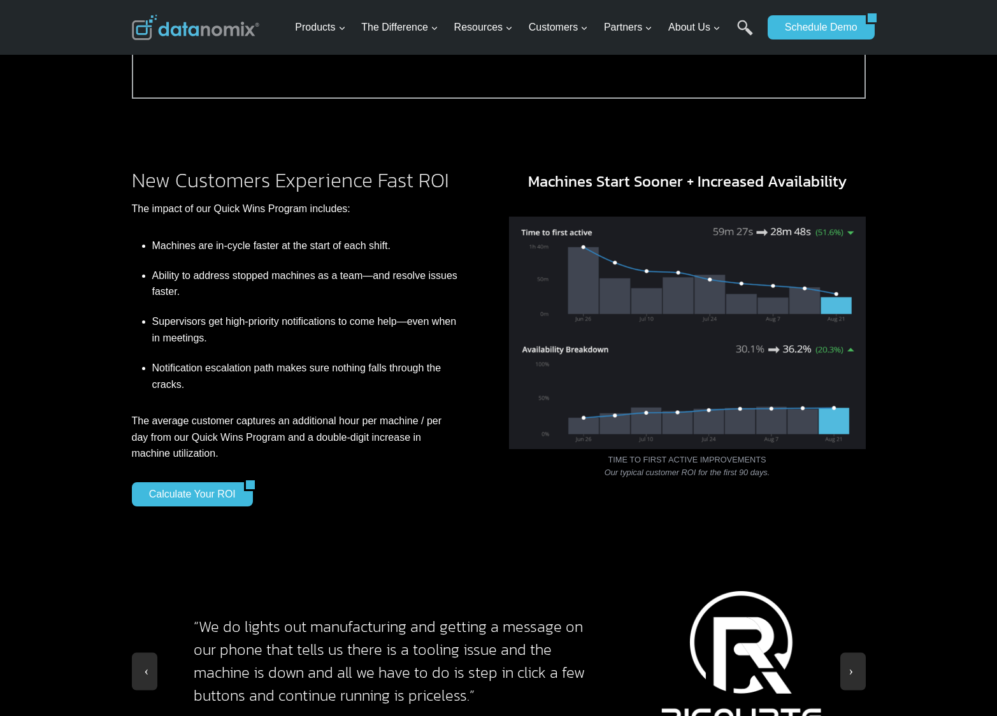
scroll to position [897, 0]
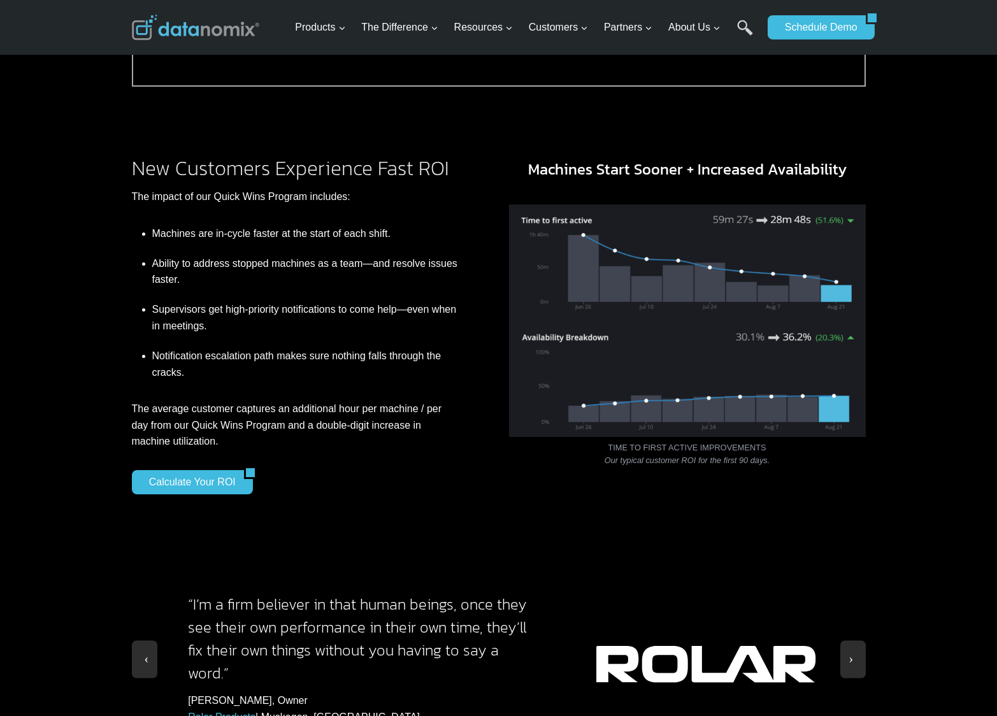
click at [246, 243] on li "Machines are in-cycle faster at the start of each shift." at bounding box center [305, 236] width 306 height 23
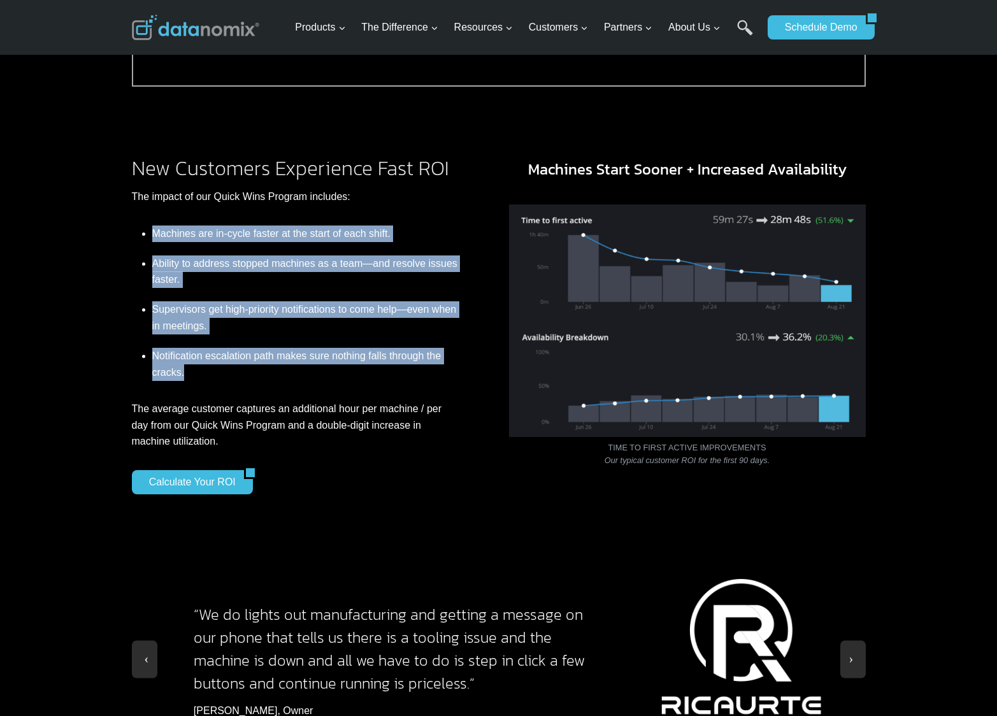
drag, startPoint x: 153, startPoint y: 239, endPoint x: 259, endPoint y: 372, distance: 170.4
click at [259, 372] on ul "Machines are in-cycle faster at the start of each shift. Ability to address sto…" at bounding box center [295, 302] width 326 height 155
copy ul "Machines are in-cycle faster at the start of each shift. Ability to address sto…"
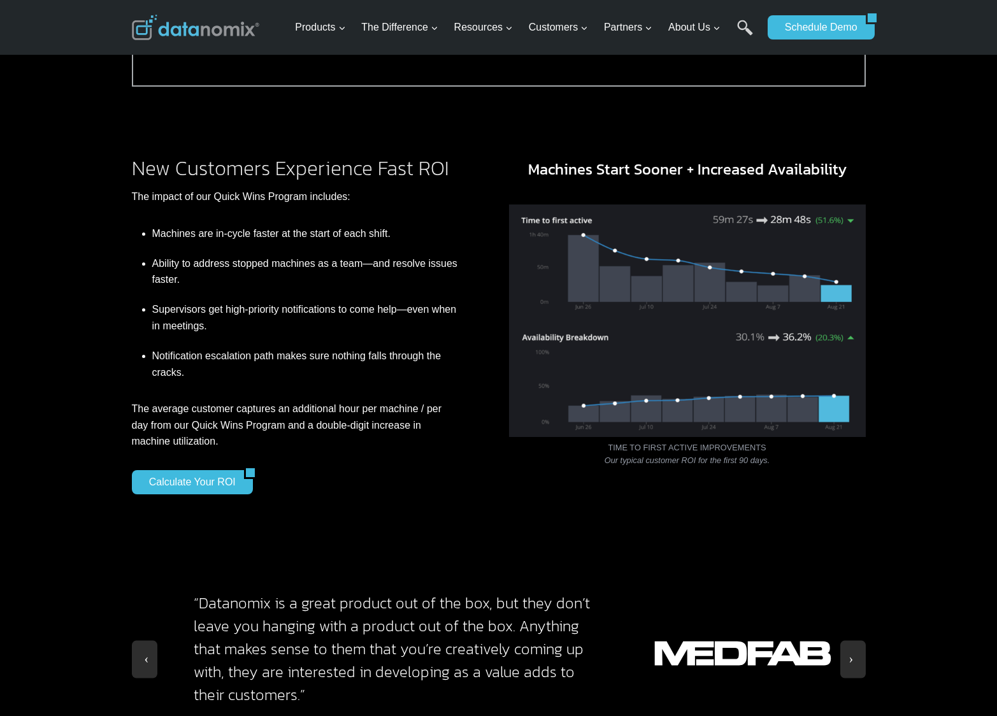
click at [227, 424] on p "The average customer captures an additional hour per machine / per day from our…" at bounding box center [295, 425] width 326 height 49
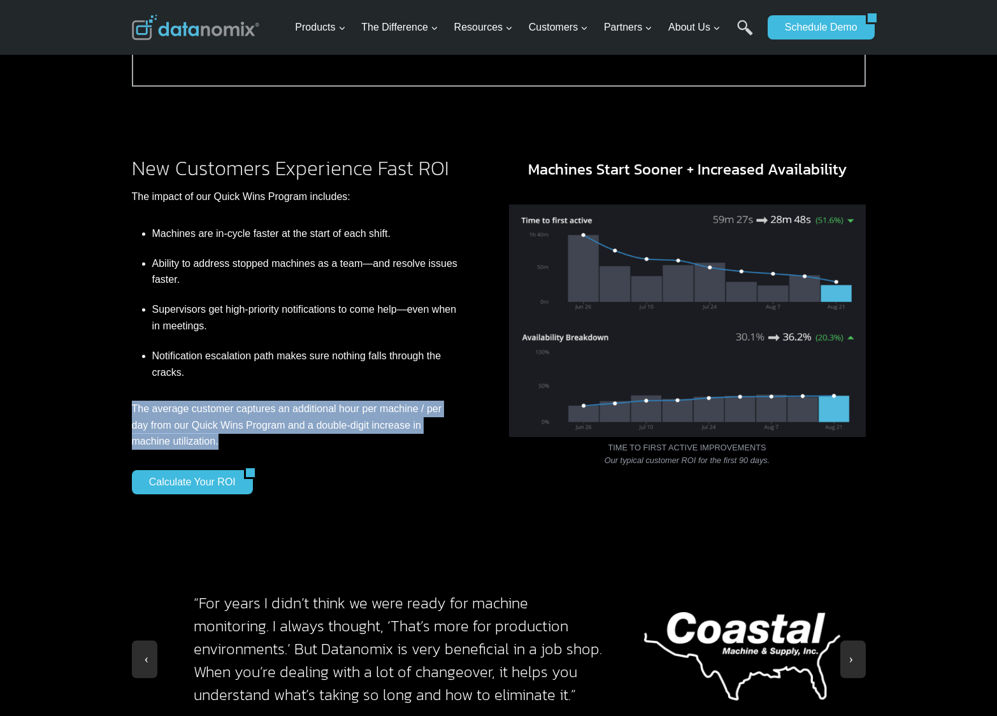
drag, startPoint x: 130, startPoint y: 413, endPoint x: 271, endPoint y: 443, distance: 144.6
click at [271, 443] on div "New Customers Experience Fast ROI The impact of our Quick Wins Program includes…" at bounding box center [499, 331] width 764 height 387
copy p "The average customer captures an additional hour per machine / per day from our…"
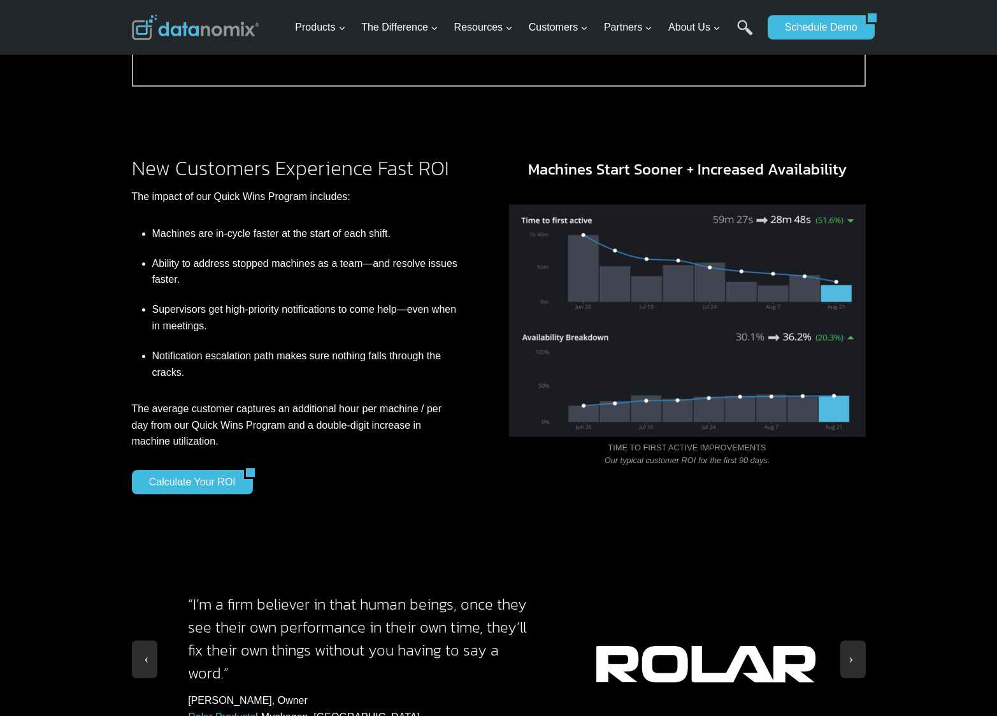
click at [414, 177] on h2 "New Customers Experience Fast ROI" at bounding box center [295, 168] width 326 height 20
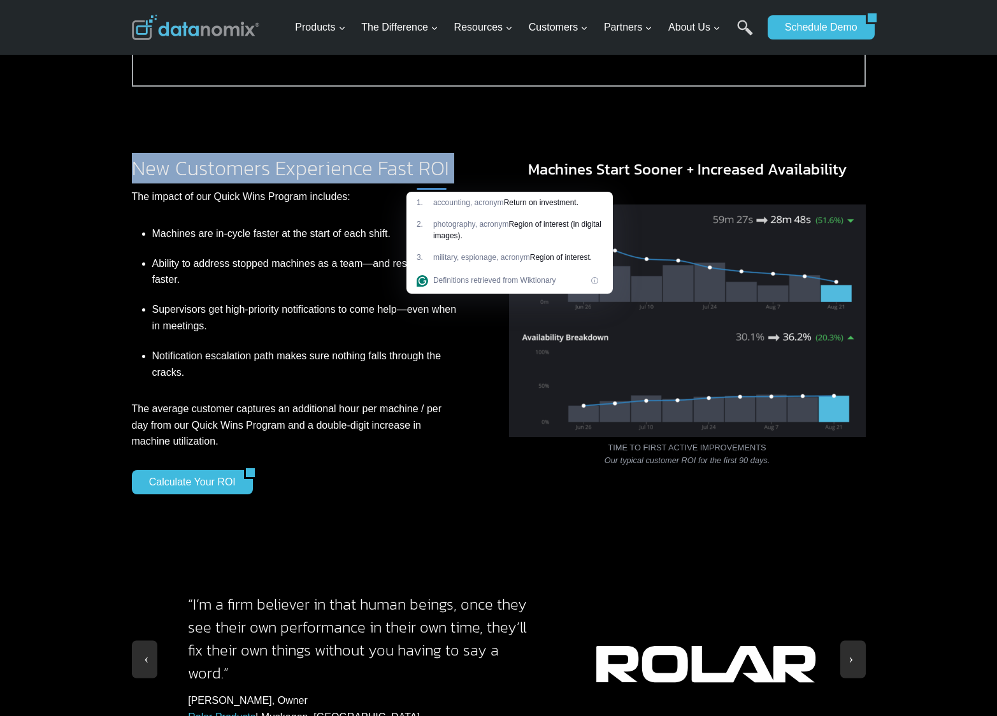
click at [414, 177] on h2 "New Customers Experience Fast ROI" at bounding box center [295, 168] width 326 height 20
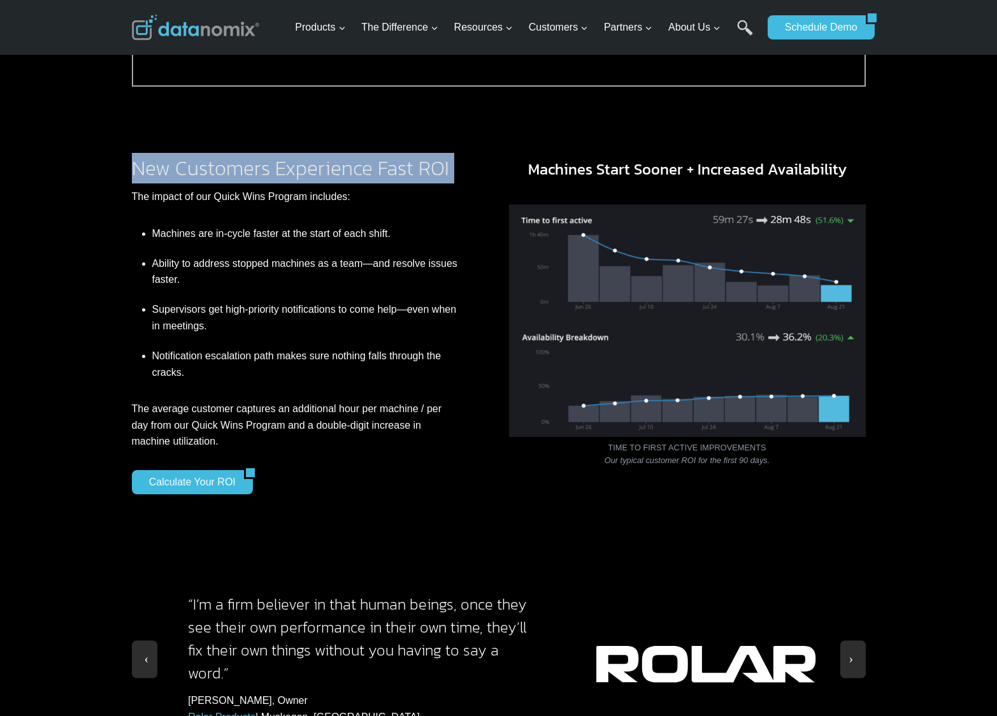
copy div "New Customers Experience Fast ROI"
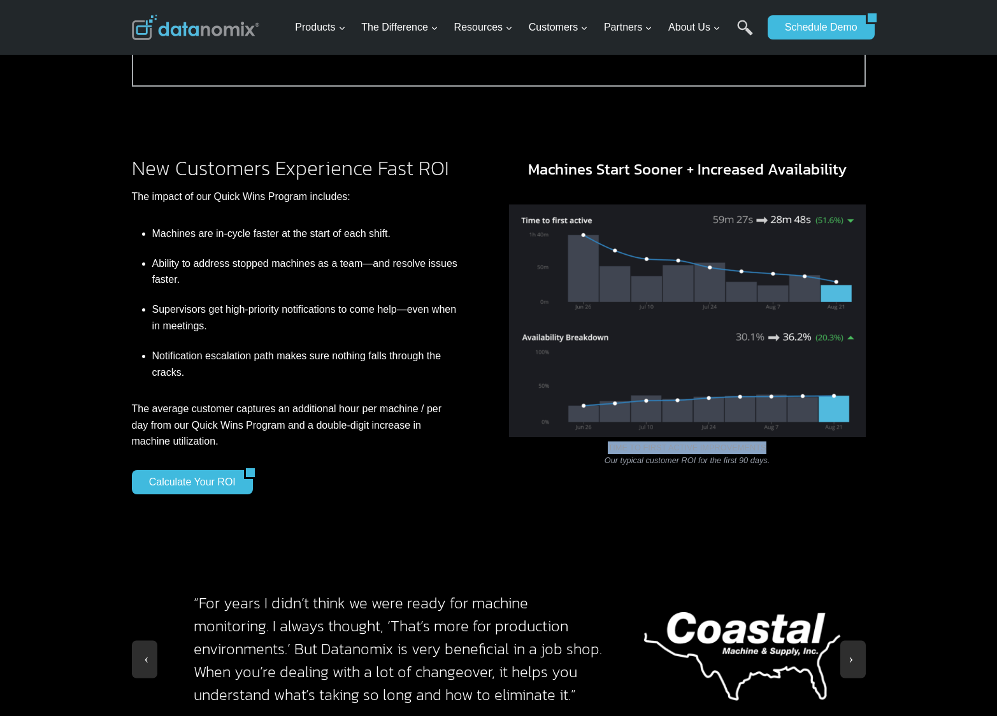
drag, startPoint x: 779, startPoint y: 455, endPoint x: 613, endPoint y: 455, distance: 166.2
click at [611, 455] on figcaption "TIME TO FIRST ACTIVE IMPROVEMENTS Our typical customer ROI for the first 90 day…" at bounding box center [687, 454] width 357 height 26
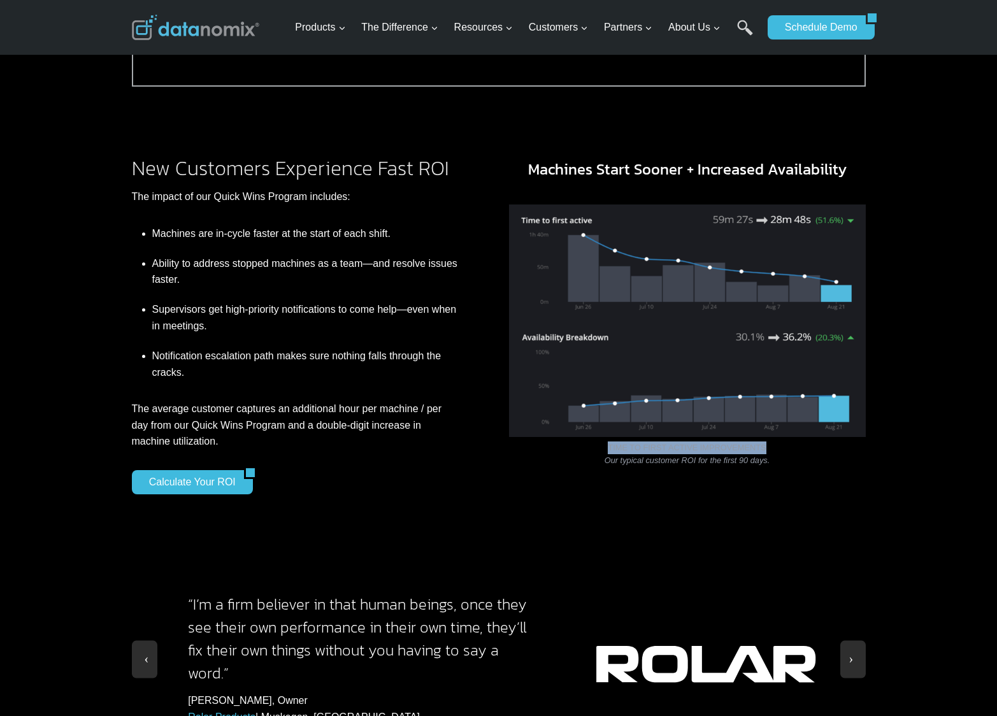
click at [613, 455] on figcaption "TIME TO FIRST ACTIVE IMPROVEMENTS Our typical customer ROI for the first 90 day…" at bounding box center [687, 454] width 357 height 26
drag, startPoint x: 607, startPoint y: 454, endPoint x: 823, endPoint y: 471, distance: 216.5
click at [823, 467] on figcaption "TIME TO FIRST ACTIVE IMPROVEMENTS Our typical customer ROI for the first 90 day…" at bounding box center [687, 454] width 357 height 26
copy figcaption "TIME TO FIRST ACTIVE IMPROVEMENTS Our typical customer ROI for the first 90 day…"
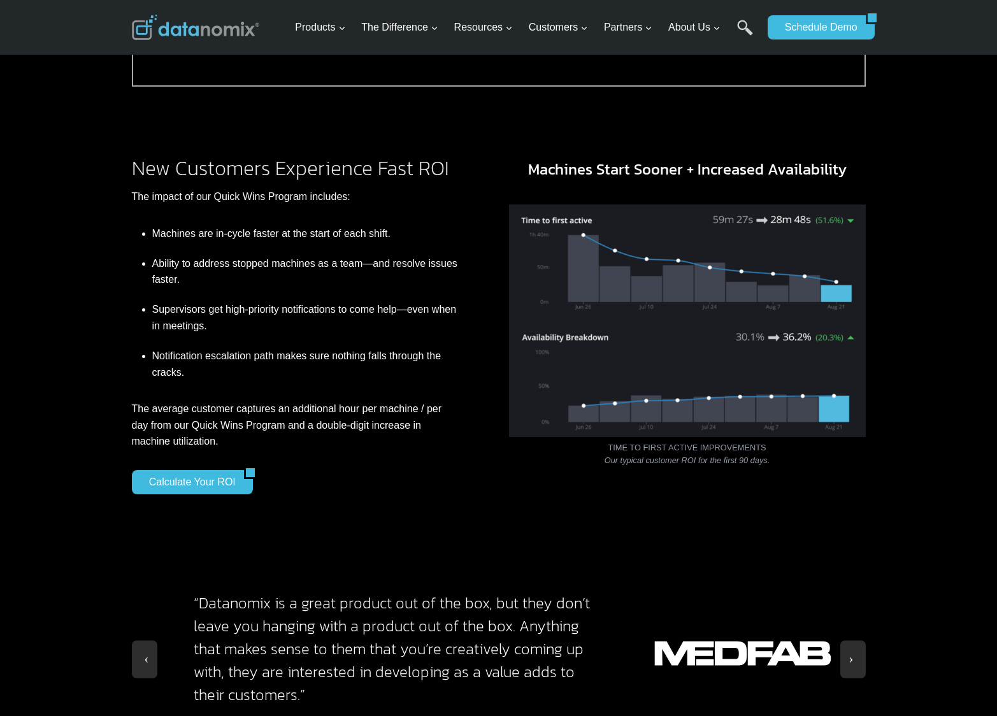
click at [342, 204] on p "The impact of our Quick Wins Program includes:" at bounding box center [295, 196] width 326 height 17
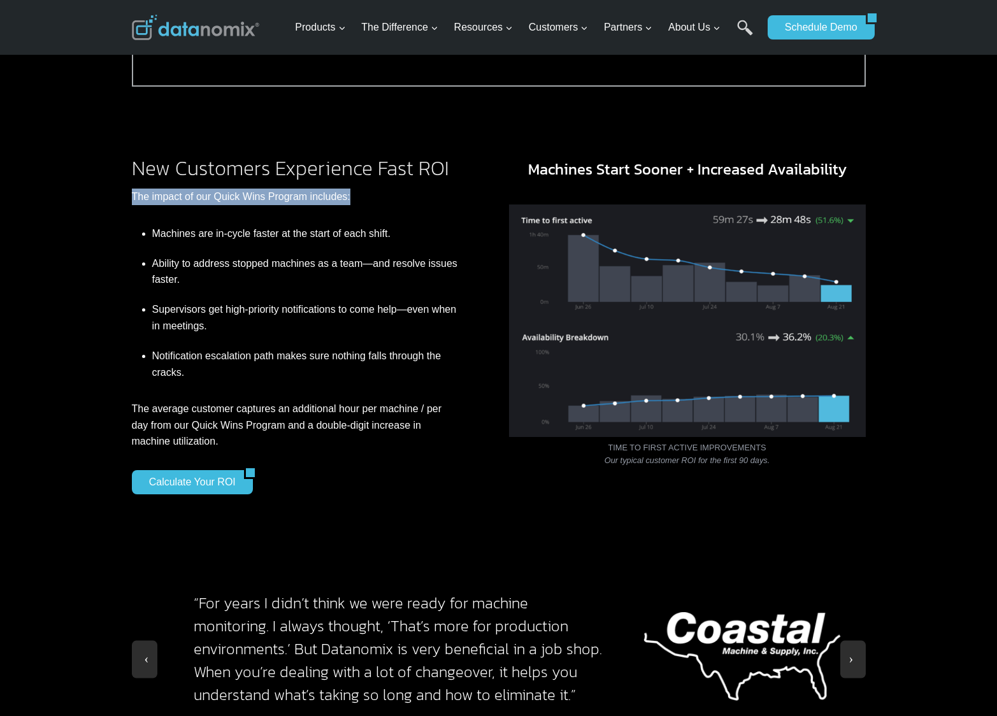
drag, startPoint x: 132, startPoint y: 202, endPoint x: 354, endPoint y: 206, distance: 221.6
click at [354, 205] on p "The impact of our Quick Wins Program includes:" at bounding box center [295, 196] width 326 height 17
copy p "The impact of our Quick Wins Program includes:"
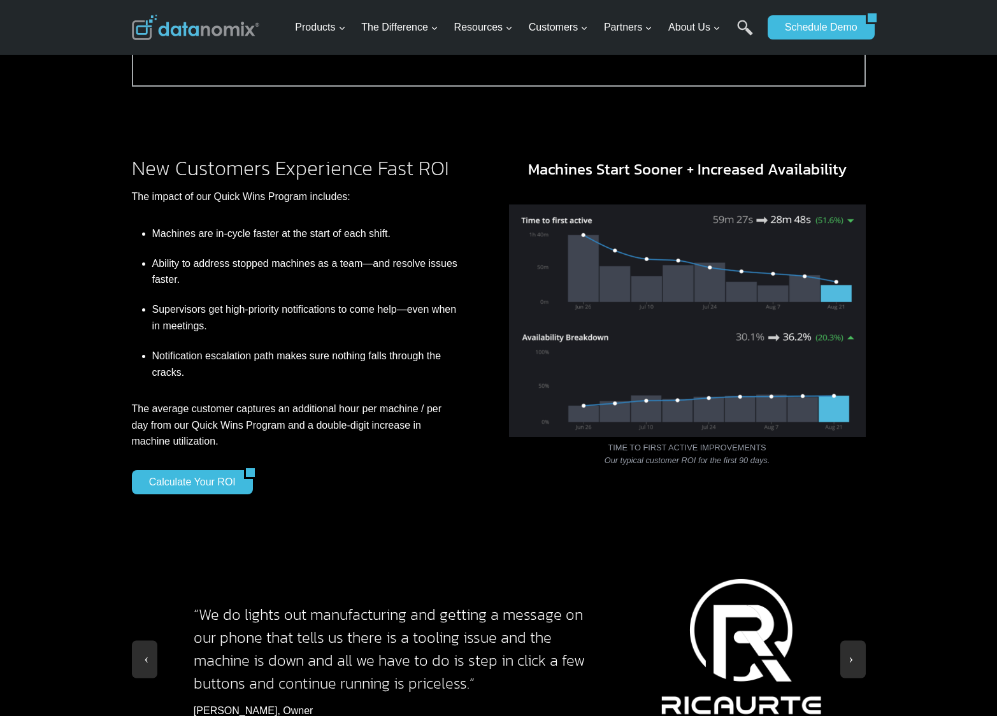
click at [625, 171] on h3 "Machines Start Sooner + Increased Availability" at bounding box center [687, 169] width 357 height 23
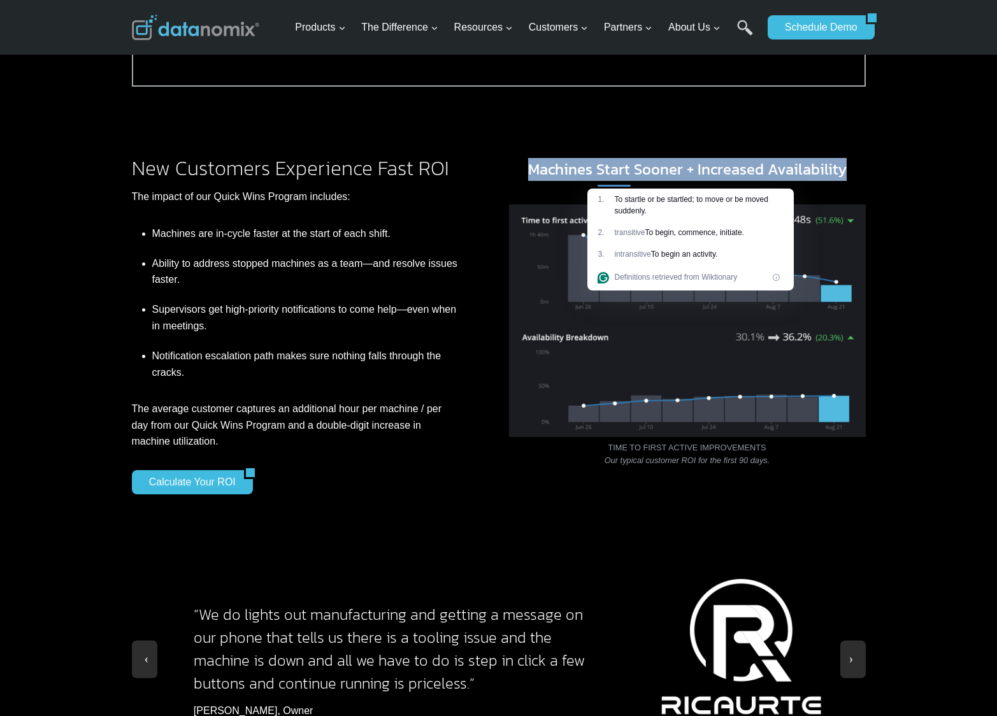
copy div "Machines Start Sooner + Increased Availability"
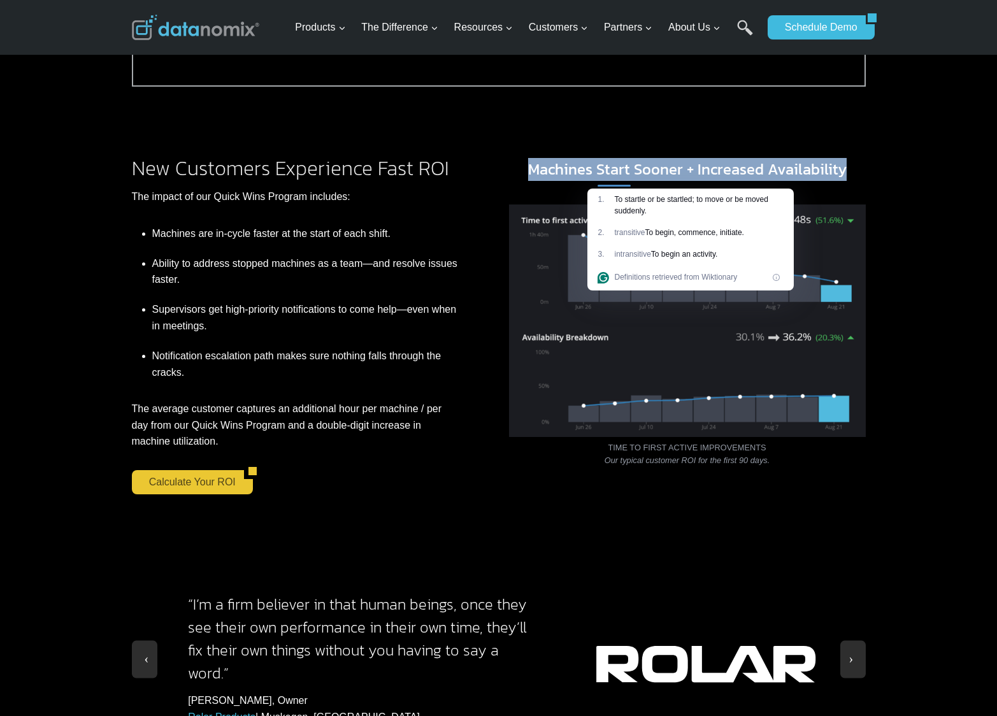
click at [200, 479] on link "Calculate Your ROI" at bounding box center [188, 482] width 112 height 24
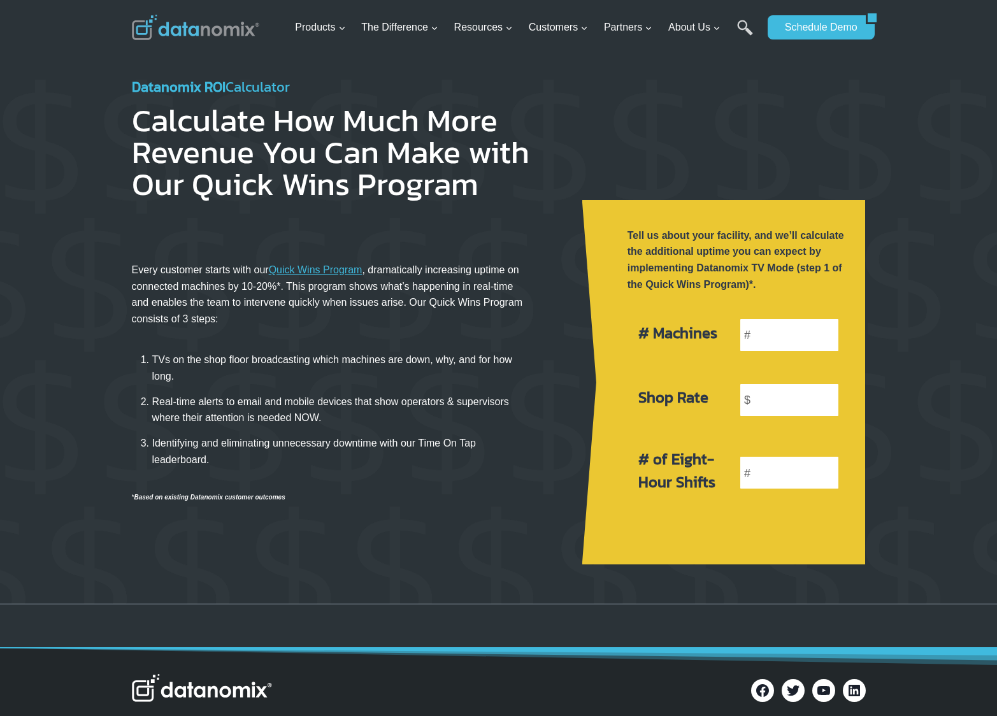
scroll to position [3, 0]
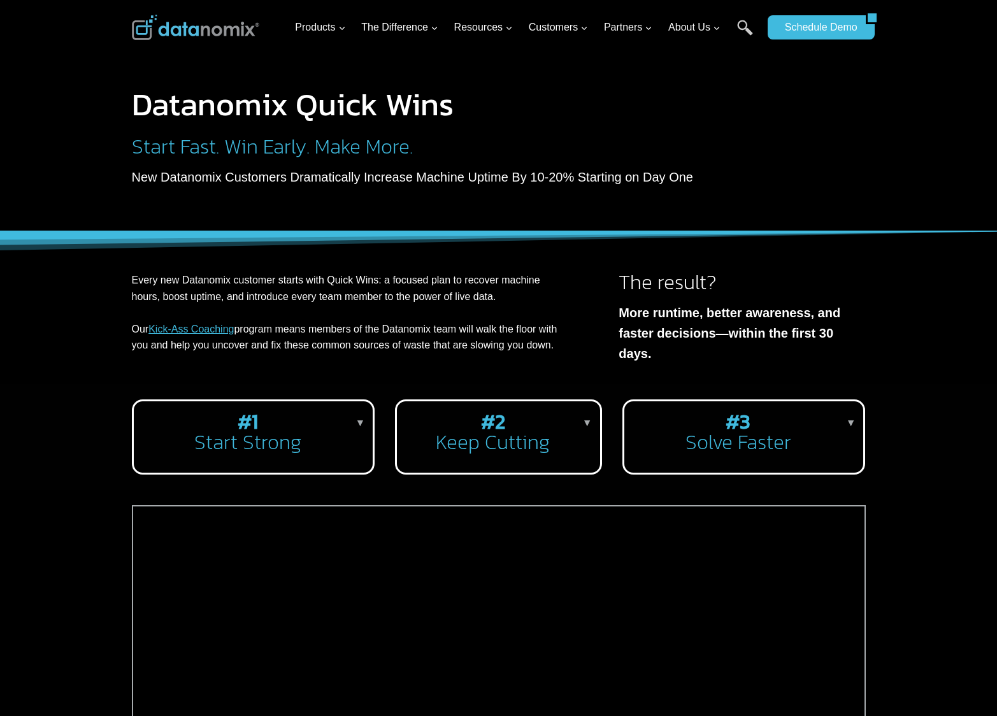
scroll to position [897, 0]
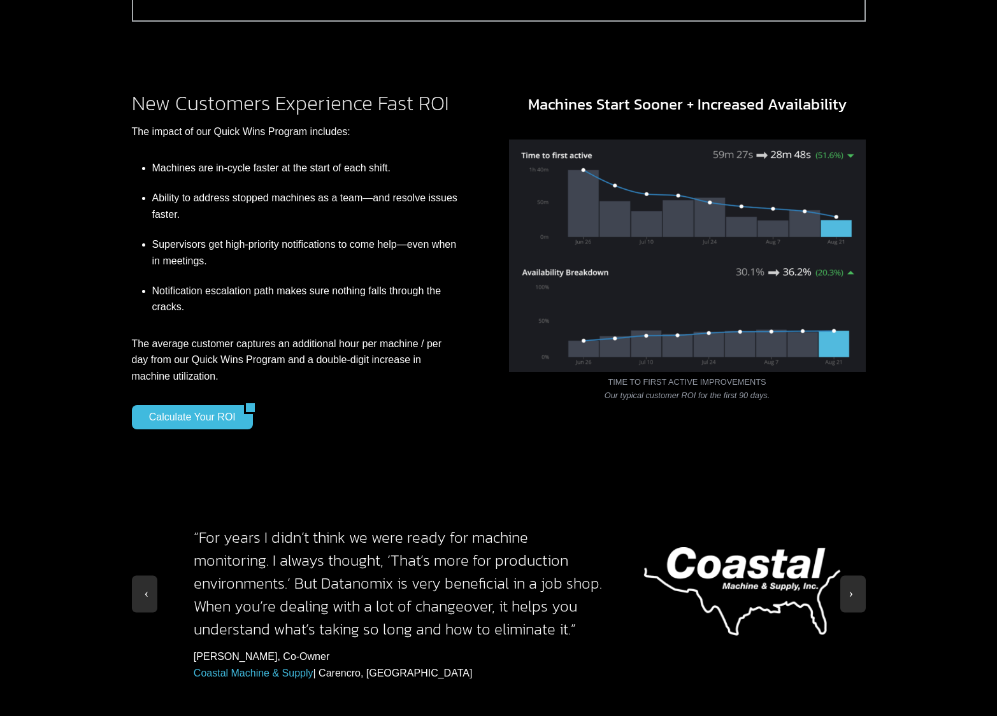
click at [158, 353] on p "The average customer captures an additional hour per machine / per day from our…" at bounding box center [295, 360] width 326 height 49
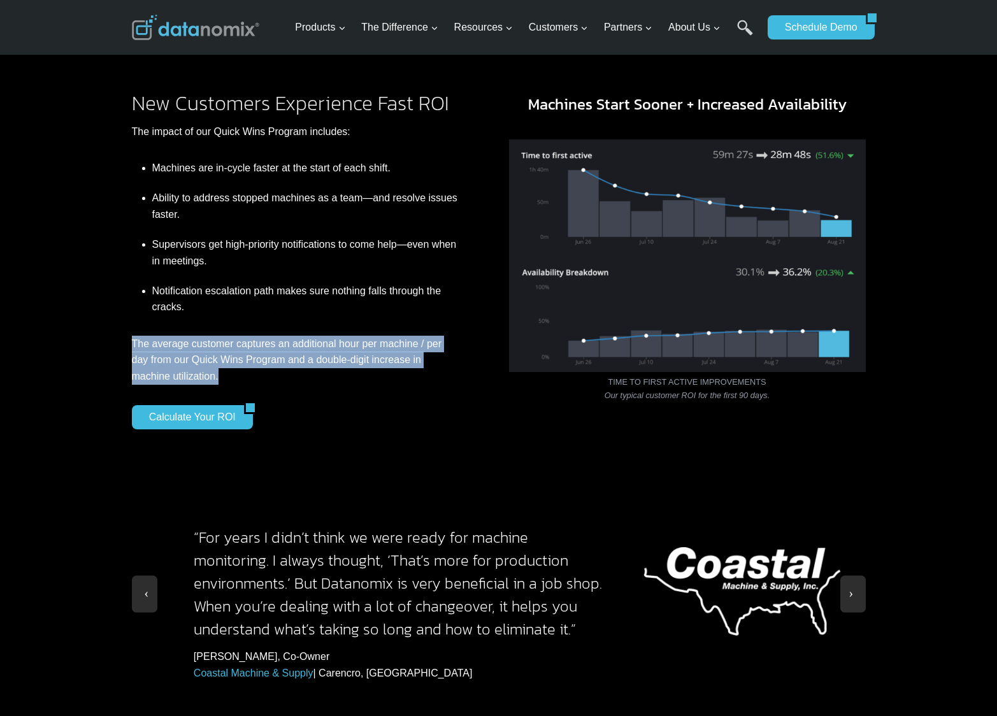
drag, startPoint x: 132, startPoint y: 344, endPoint x: 252, endPoint y: 385, distance: 125.9
click at [252, 385] on p "The average customer captures an additional hour per machine / per day from our…" at bounding box center [295, 360] width 326 height 49
copy p "The average customer captures an additional hour per machine / per day from our…"
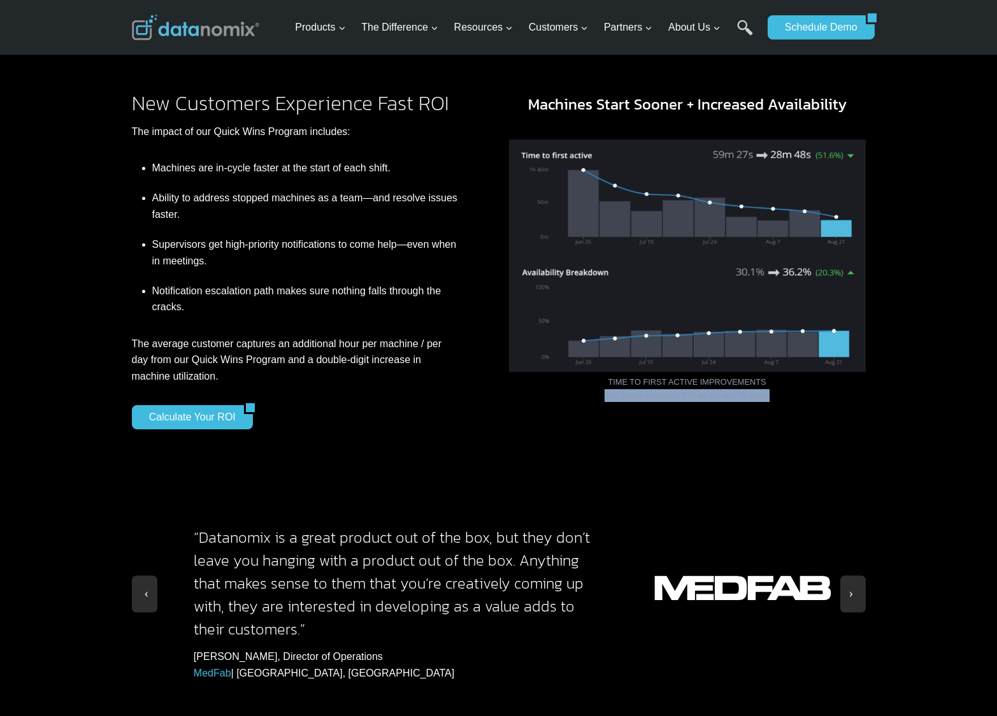
drag, startPoint x: 777, startPoint y: 399, endPoint x: 600, endPoint y: 402, distance: 177.7
click at [600, 402] on figcaption "TIME TO FIRST ACTIVE IMPROVEMENTS Our typical customer ROI for the first 90 day…" at bounding box center [687, 389] width 357 height 26
copy em "Our typical customer ROI for the first 90 days."
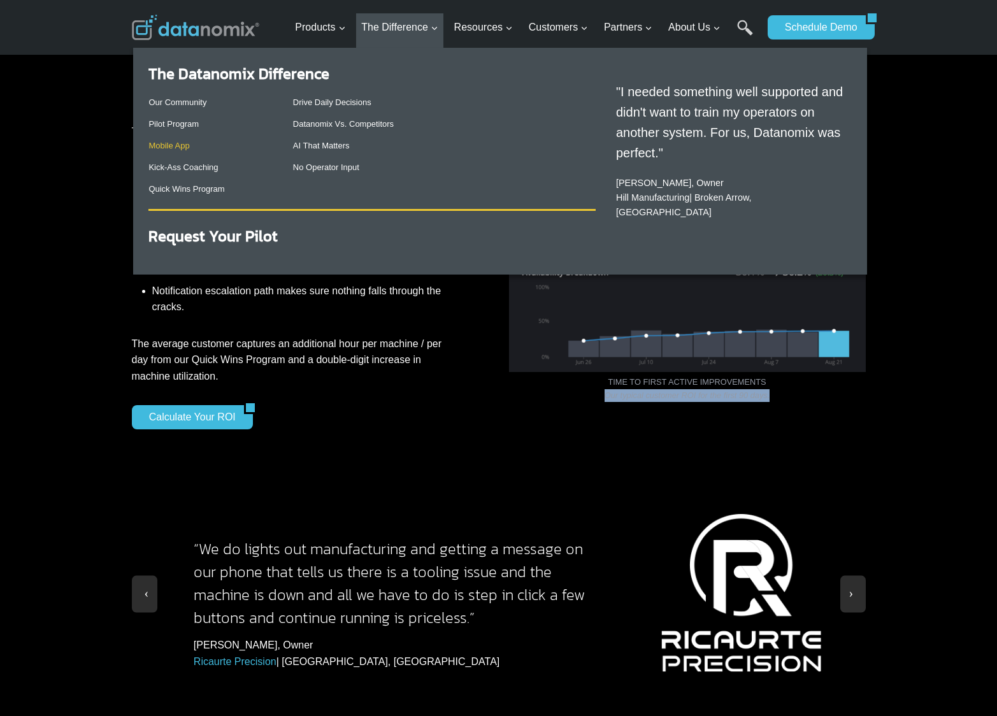
click at [181, 142] on link "Mobile App" at bounding box center [168, 146] width 41 height 10
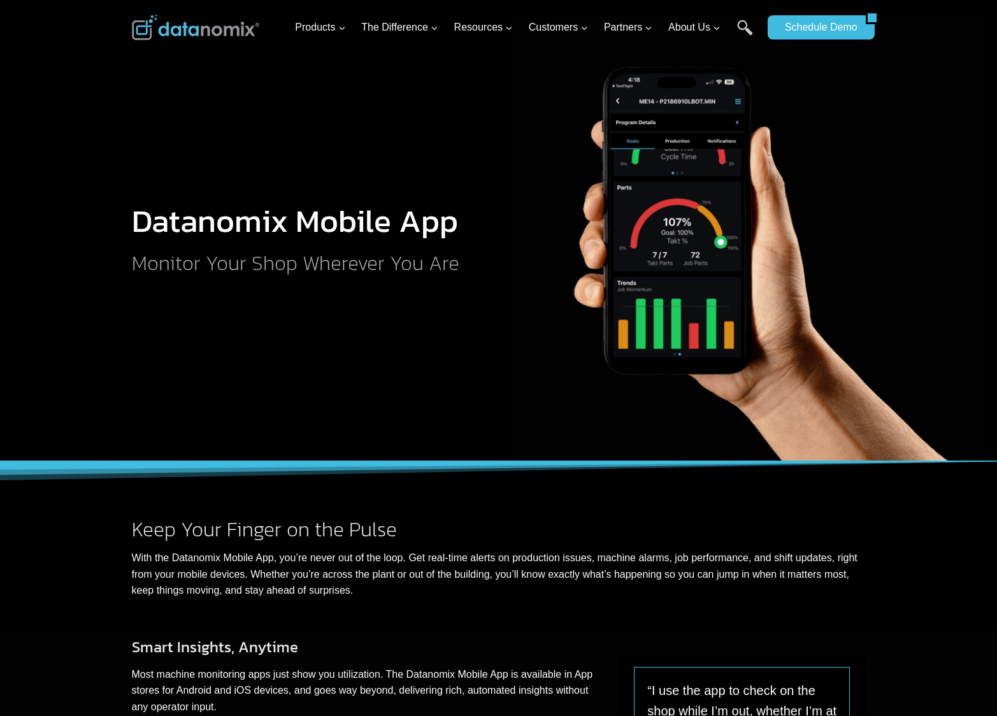
click at [232, 38] on img at bounding box center [195, 27] width 127 height 25
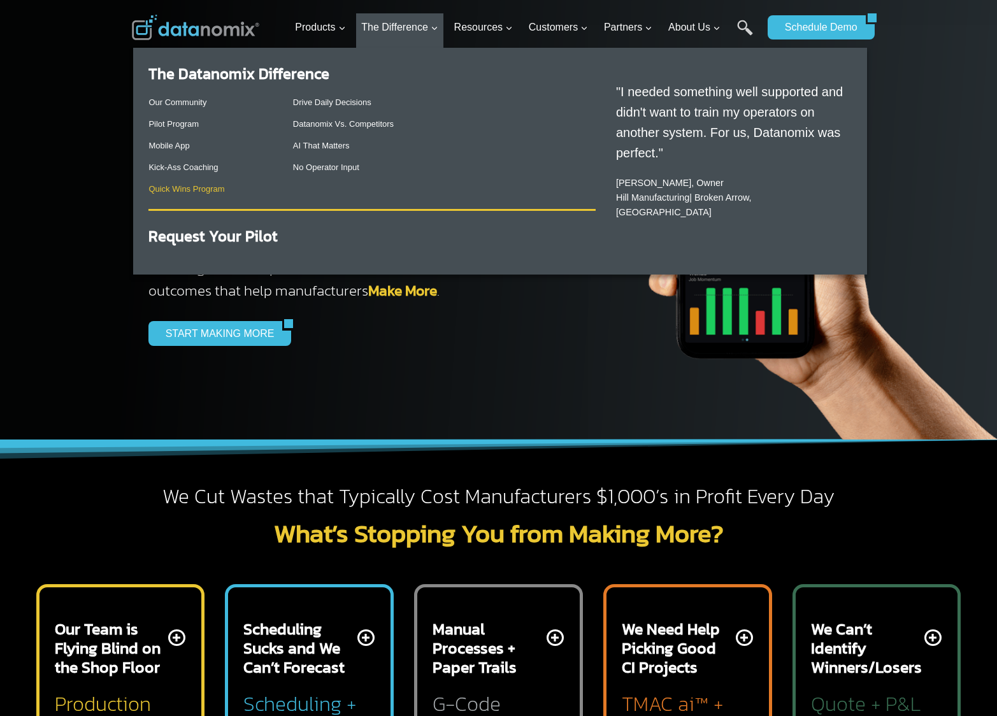
click at [183, 184] on link "Quick Wins Program" at bounding box center [186, 189] width 76 height 10
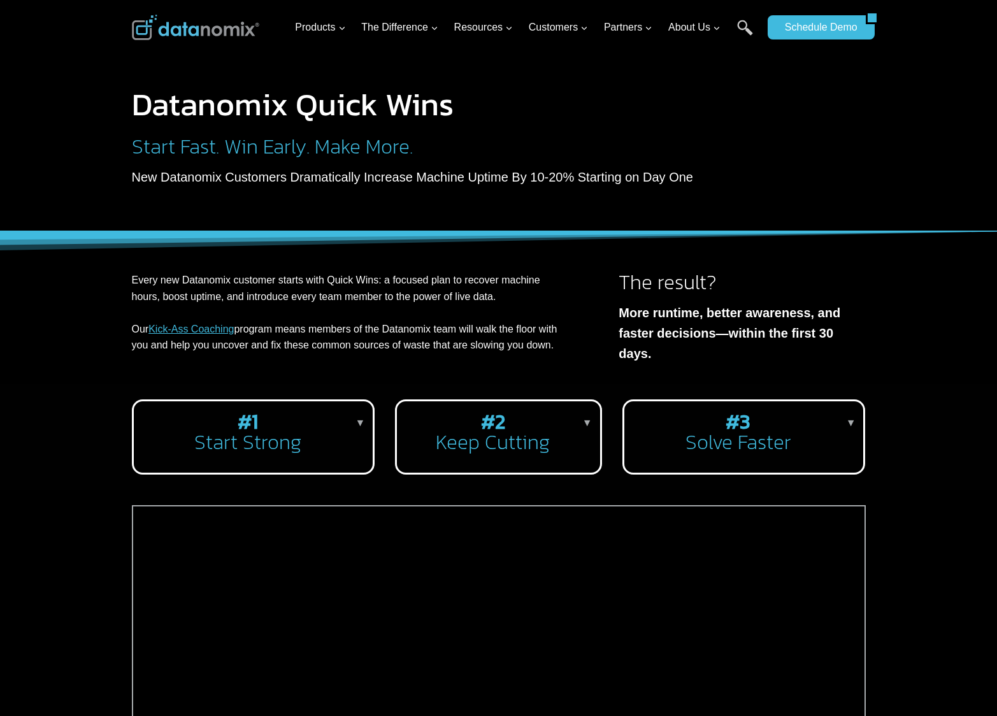
click at [475, 124] on div "Datanomix Quick Wins Start Fast. Win Early. Make More. New Datanomix Customers …" at bounding box center [429, 138] width 594 height 99
drag, startPoint x: 394, startPoint y: 151, endPoint x: 135, endPoint y: 147, distance: 258.6
click at [135, 147] on h2 "Start Fast. Win Early. Make More." at bounding box center [429, 146] width 594 height 20
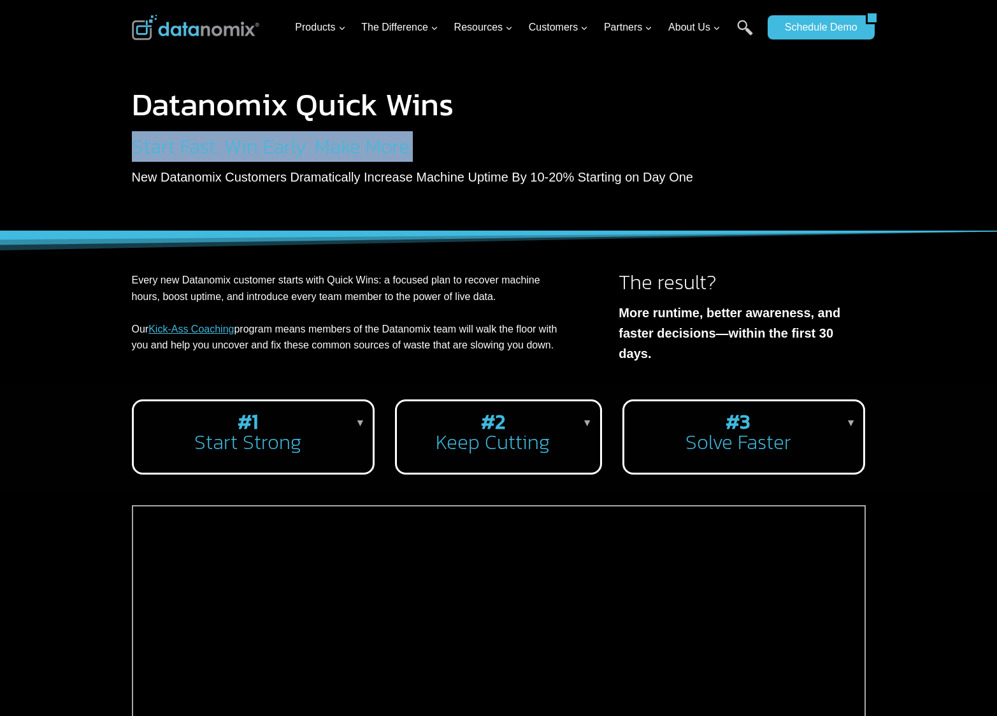
drag, startPoint x: 134, startPoint y: 146, endPoint x: 412, endPoint y: 142, distance: 278.3
click at [412, 142] on h2 "Start Fast. Win Early. Make More." at bounding box center [429, 146] width 594 height 20
copy h2 "Start Fast. Win Early. Make More."
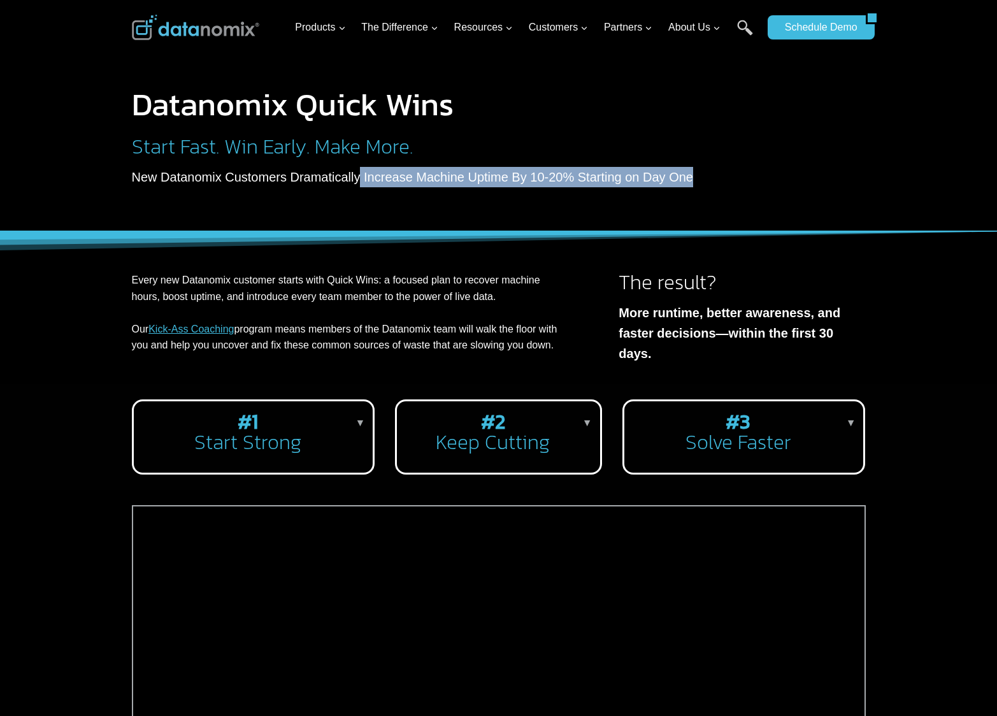
drag, startPoint x: 357, startPoint y: 176, endPoint x: 701, endPoint y: 172, distance: 344.5
click at [701, 172] on p "New Datanomix Customers Dramatically Increase Machine Uptime By 10-20% Starting…" at bounding box center [429, 177] width 594 height 20
click at [681, 181] on p "New Datanomix Customers Dramatically Increase Machine Uptime By 10-20% Starting…" at bounding box center [429, 177] width 594 height 20
drag, startPoint x: 680, startPoint y: 174, endPoint x: 360, endPoint y: 178, distance: 320.3
click at [360, 178] on p "New Datanomix Customers Dramatically Increase Machine Uptime By 10-20% Starting…" at bounding box center [429, 177] width 594 height 20
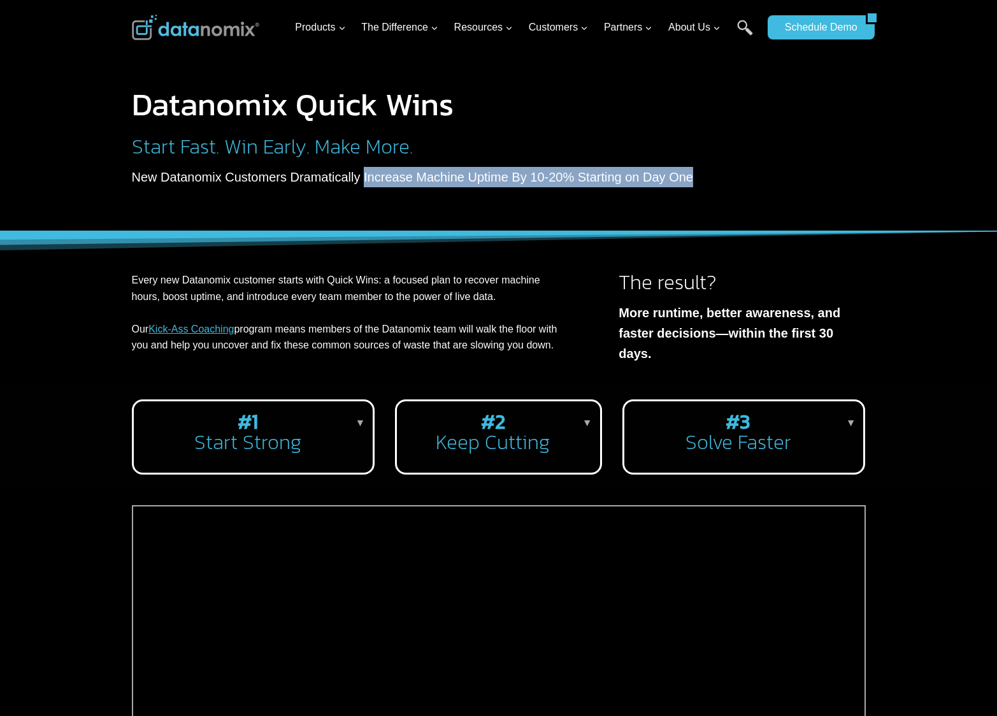
copy p "Increase Machine Uptime By 10-20% Starting on Day One"
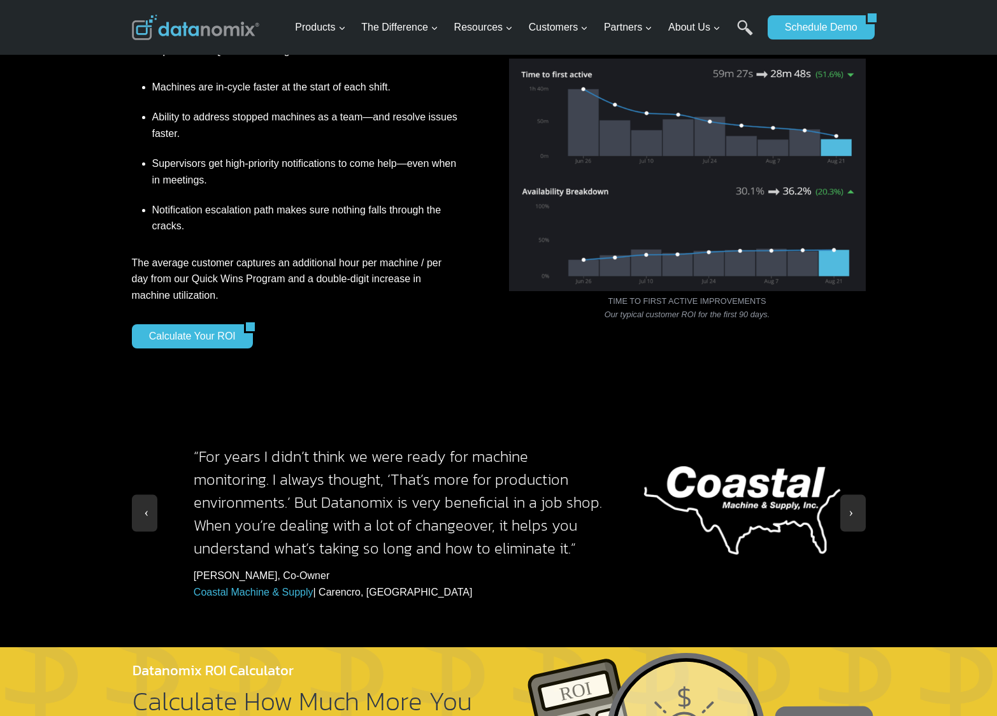
scroll to position [893, 0]
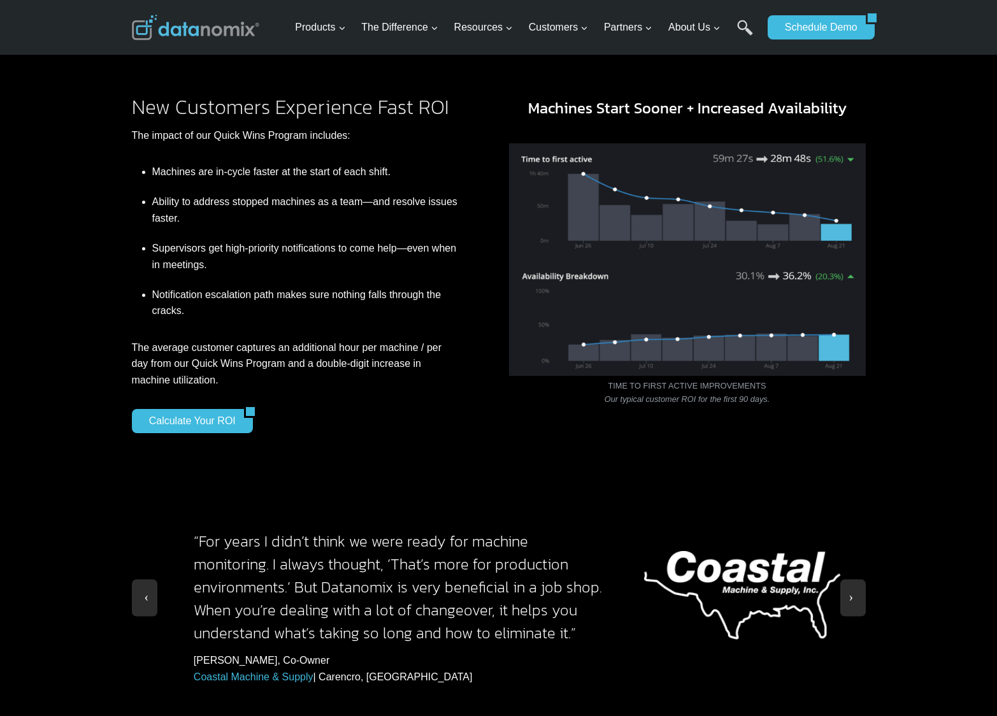
click at [371, 370] on p "The average customer captures an additional hour per machine / per day from our…" at bounding box center [295, 363] width 326 height 49
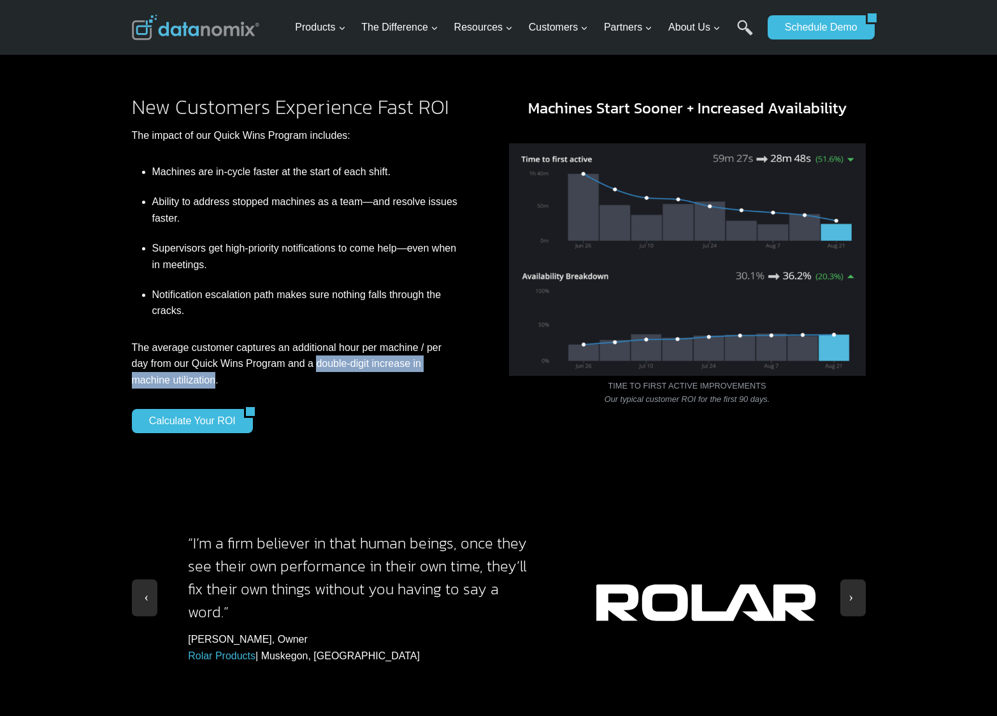
drag, startPoint x: 317, startPoint y: 369, endPoint x: 217, endPoint y: 385, distance: 101.3
click at [217, 385] on p "The average customer captures an additional hour per machine / per day from our…" at bounding box center [295, 363] width 326 height 49
copy p "double-digit increase in machine utilization"
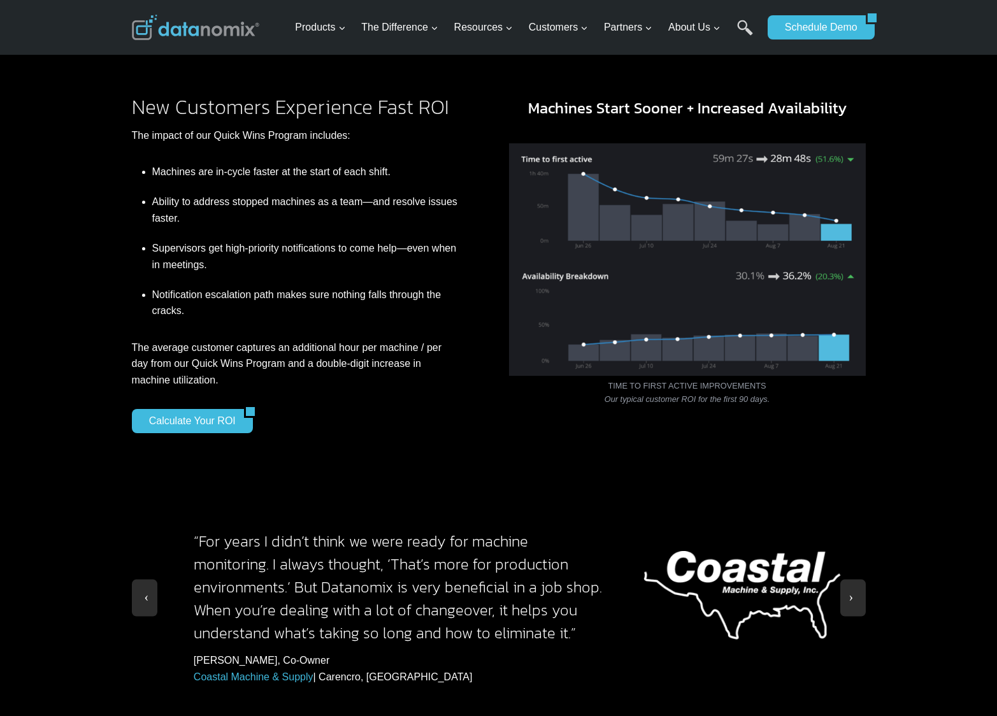
click at [883, 434] on div "New Customers Experience Fast ROI The impact of our Quick Wins Program includes…" at bounding box center [498, 269] width 997 height 387
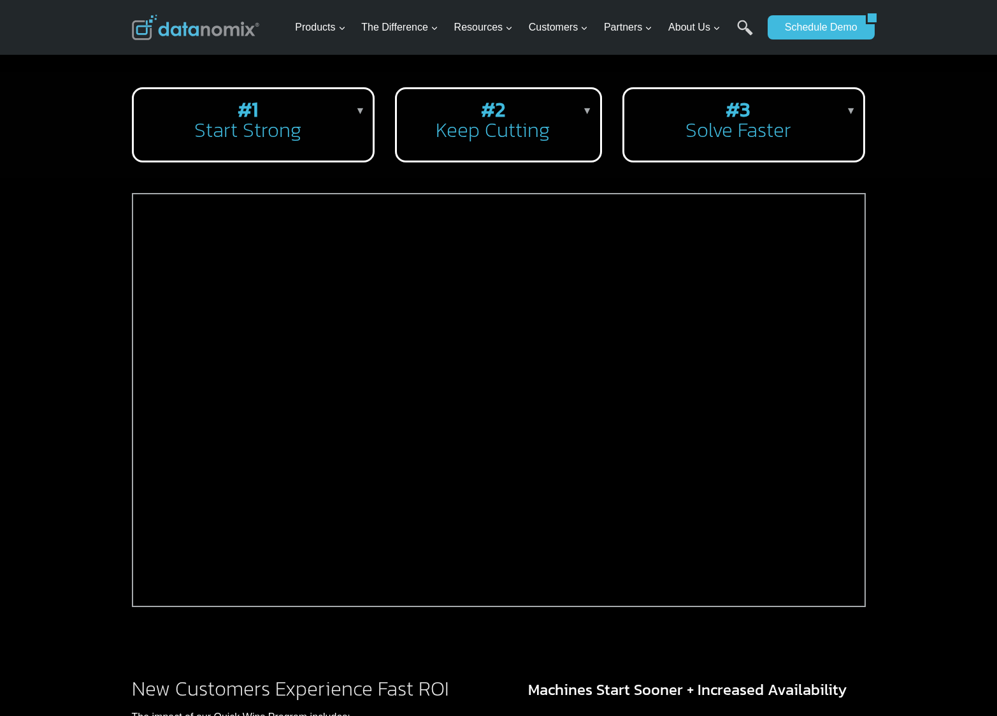
click at [264, 124] on h2 "#1 Start Strong" at bounding box center [251, 119] width 214 height 41
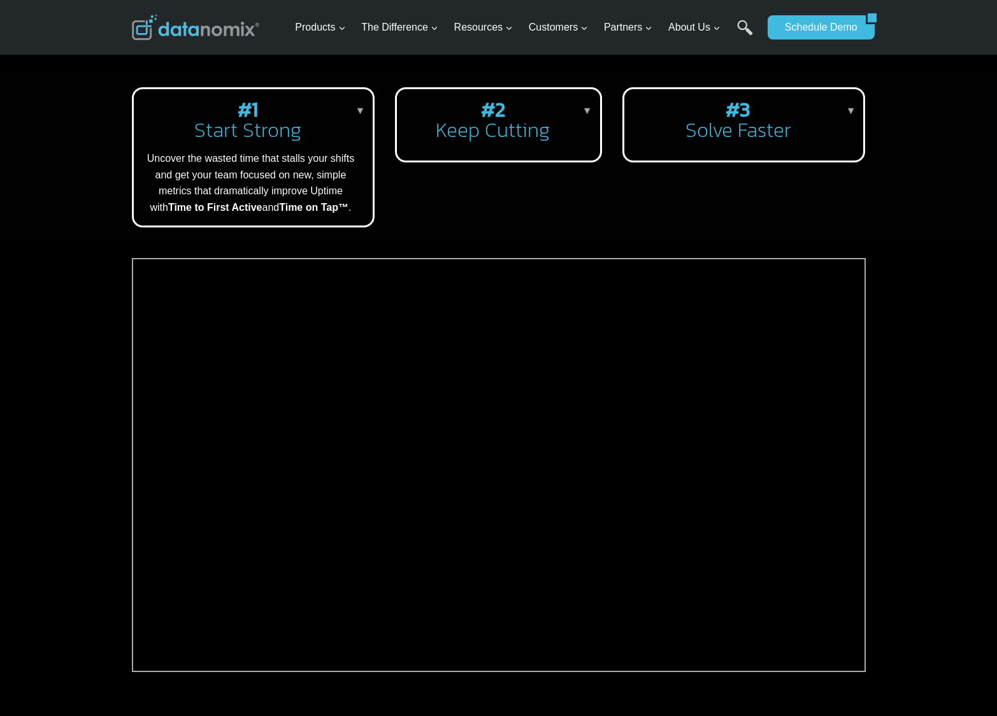
click at [263, 158] on p "Uncover the wasted time that stalls your shifts and get your team focused on ne…" at bounding box center [251, 182] width 214 height 65
click at [263, 158] on div "#1 Start Strong ▼ Uncover the wasted time that stalls your shifts and get your …" at bounding box center [253, 157] width 243 height 140
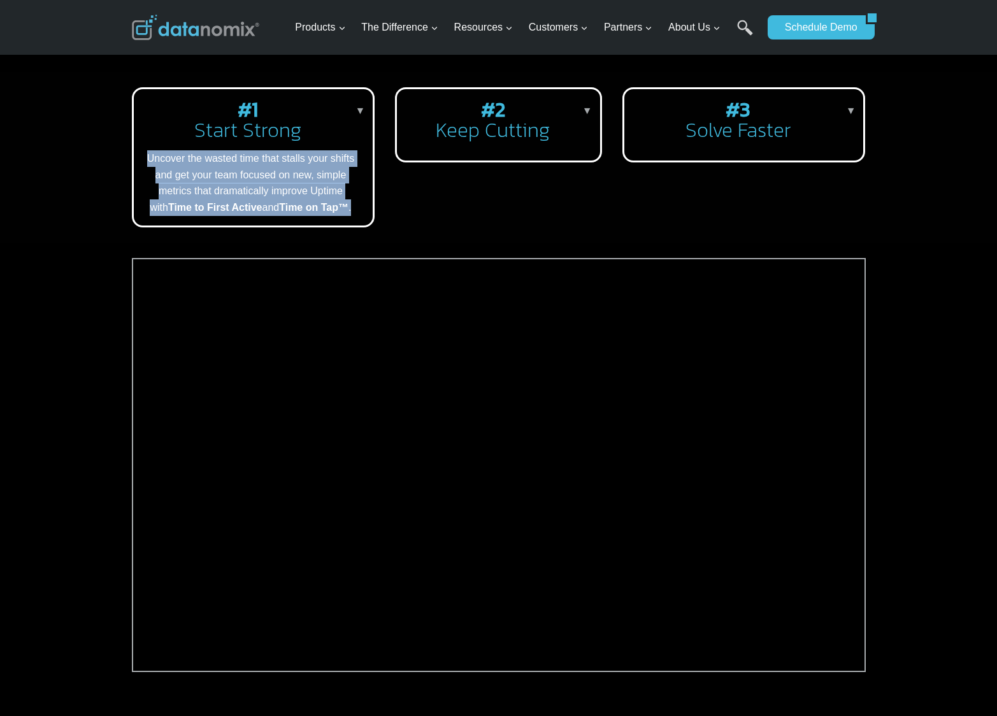
drag, startPoint x: 348, startPoint y: 211, endPoint x: 139, endPoint y: 159, distance: 215.3
click at [139, 159] on div "#1 Start Strong ▼ Uncover the wasted time that stalls your shifts and get your …" at bounding box center [253, 157] width 243 height 140
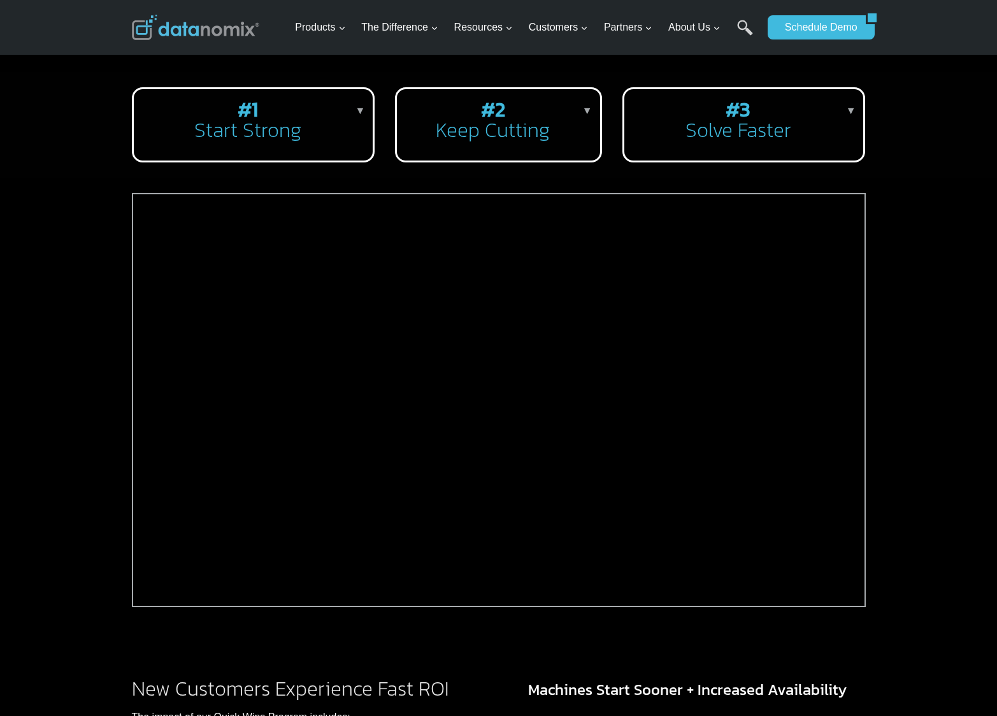
click at [193, 157] on div "#1 Start Strong ▼ Uncover the wasted time that stalls your shifts and get your …" at bounding box center [253, 124] width 243 height 75
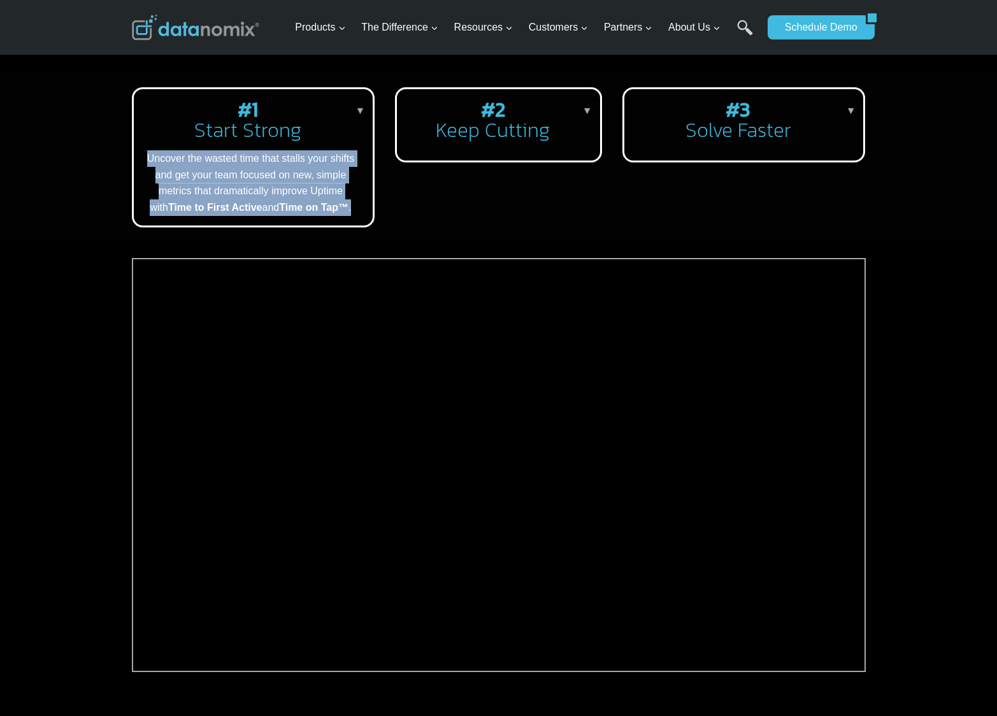
copy p "Uncover the wasted time that stalls your shifts and get your team focused on ne…"
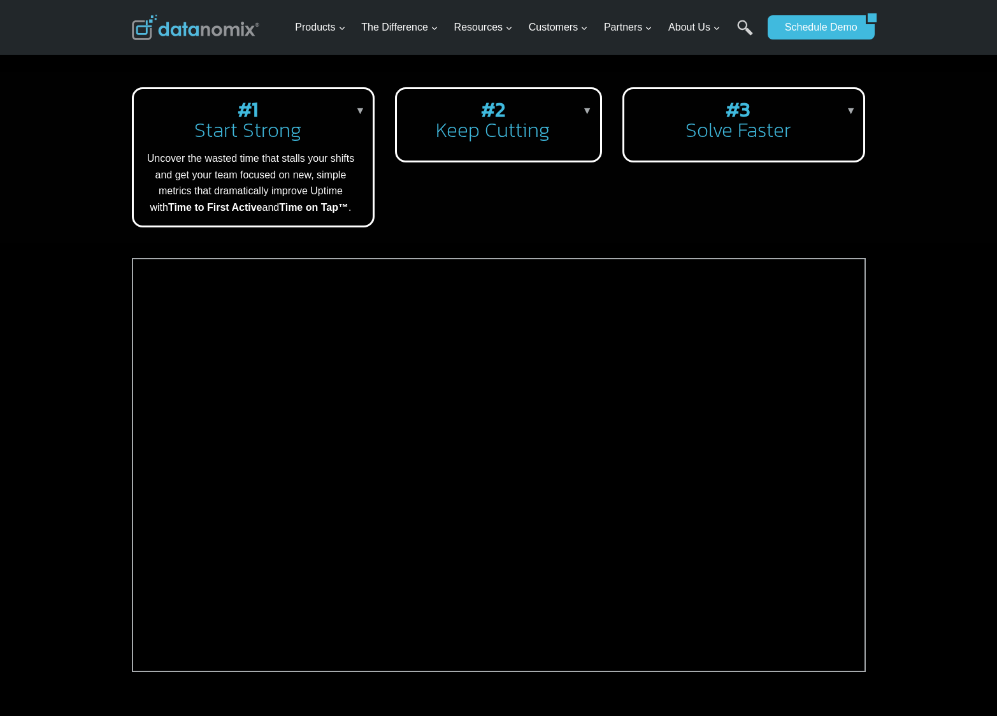
click at [505, 140] on h2 "#2 Keep Cutting" at bounding box center [495, 119] width 177 height 41
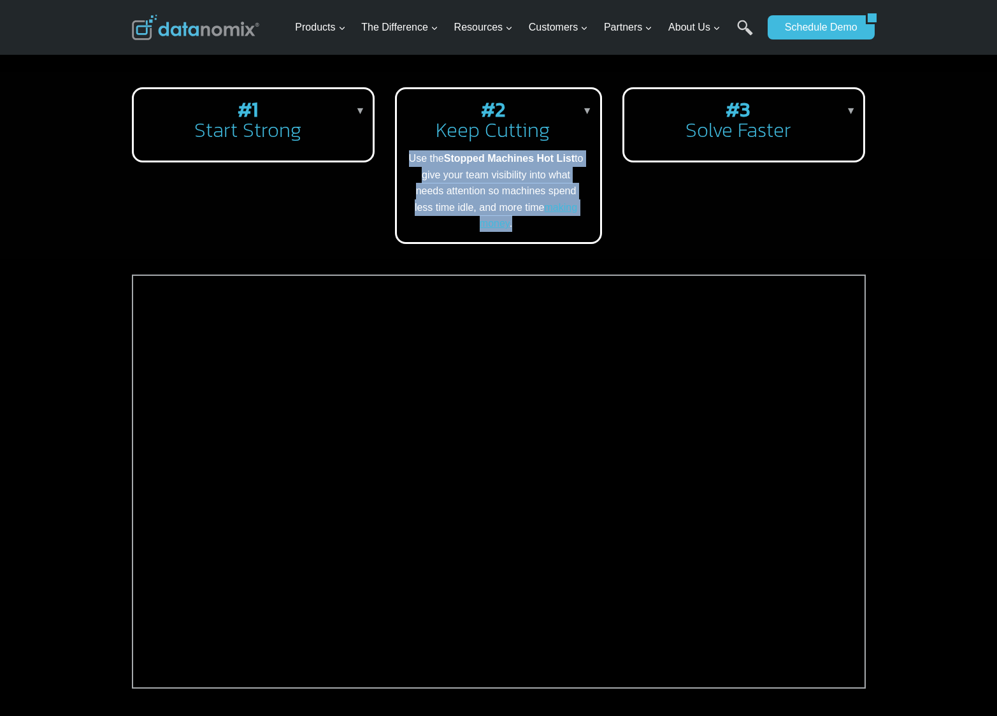
copy p "Use the Stopped Machines Hot List to give your team visibility into what needs …"
click at [754, 140] on h2 "#3 Solve Faster" at bounding box center [741, 119] width 214 height 41
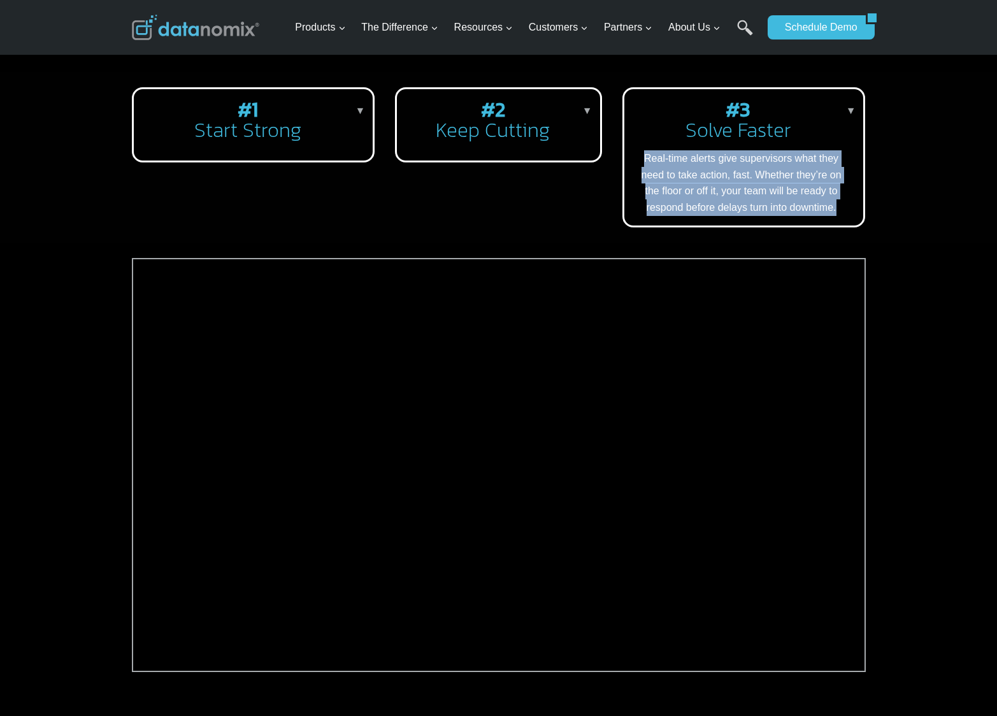
copy p "Real-time alerts give supervisors what they need to take action, fast. Whether …"
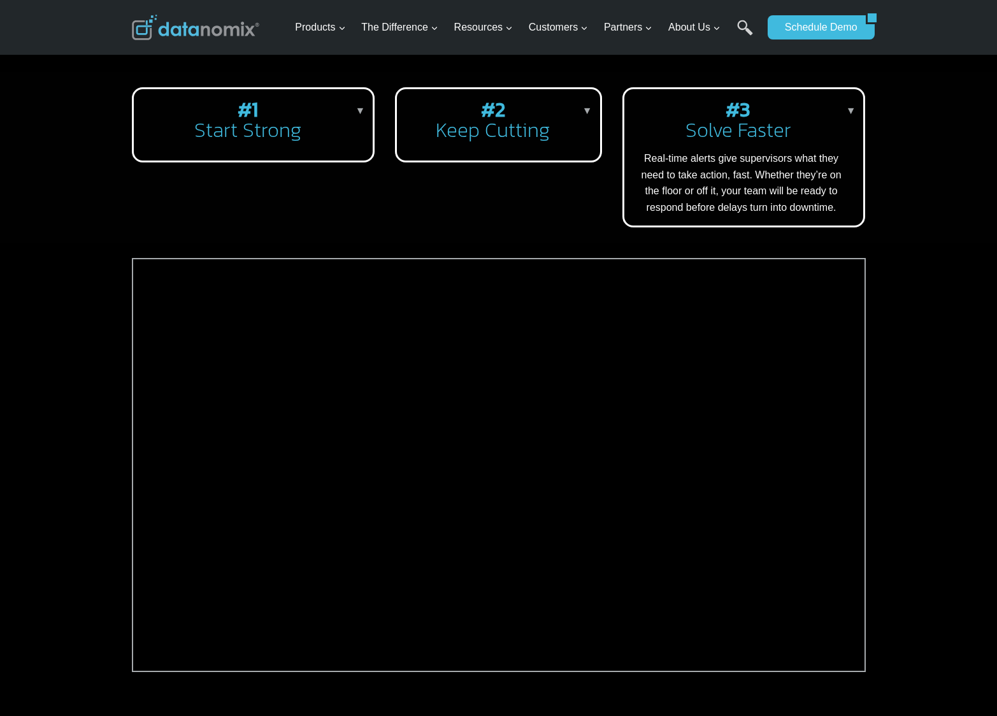
click at [502, 124] on h2 "#2 Keep Cutting" at bounding box center [495, 119] width 177 height 41
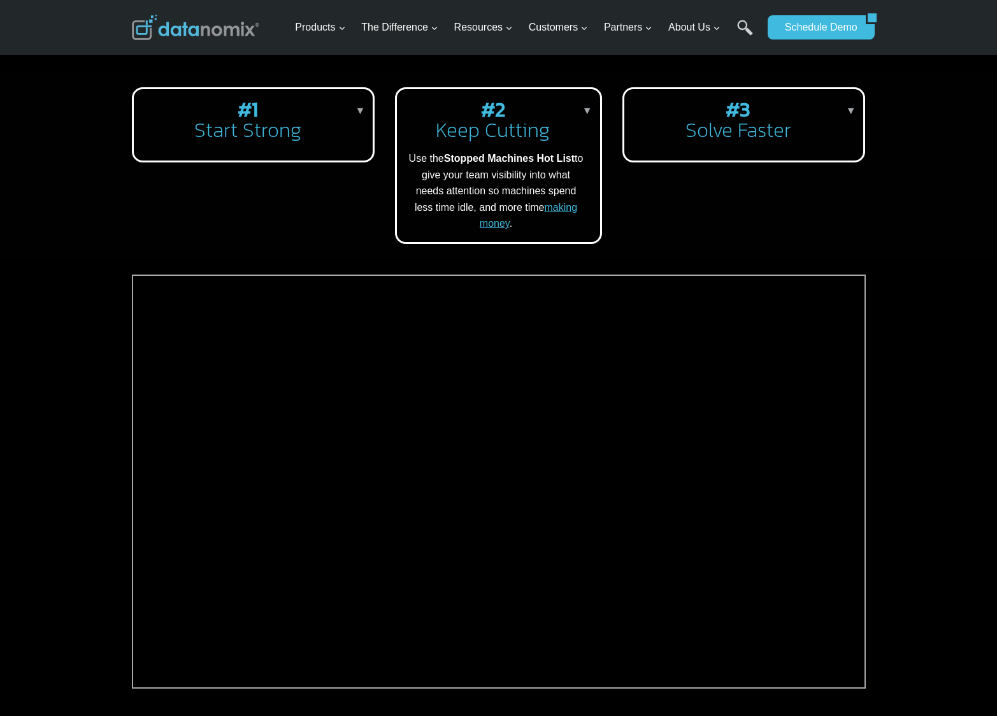
click at [520, 176] on p "Use the Stopped Machines Hot List to give your team visibility into what needs …" at bounding box center [495, 191] width 177 height 82
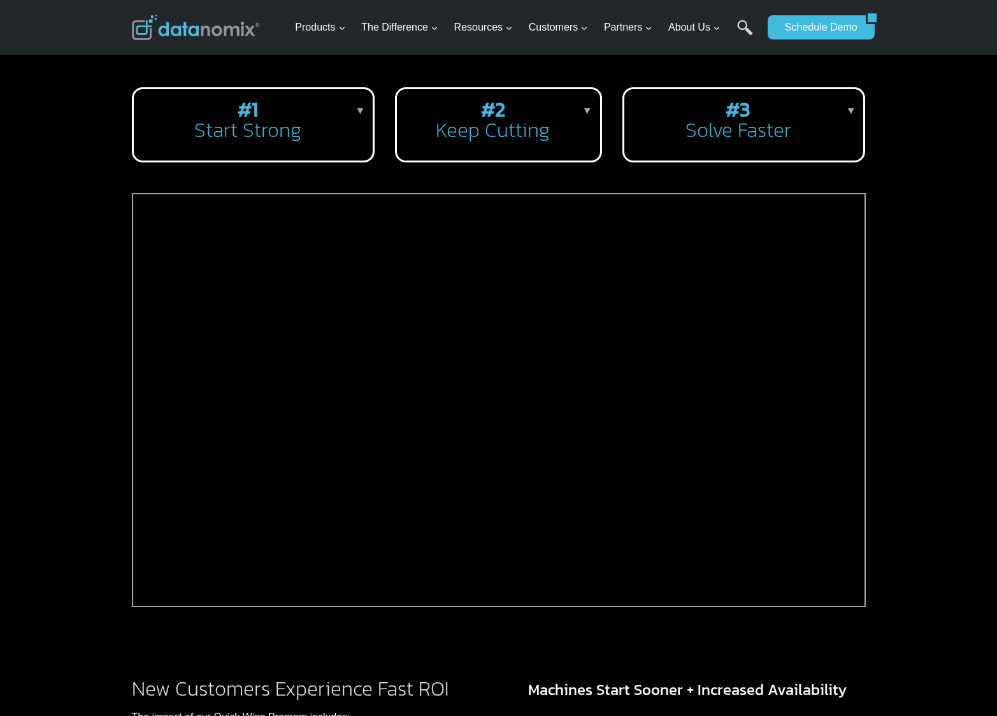
click at [886, 299] on div at bounding box center [498, 418] width 997 height 480
